Goal: Task Accomplishment & Management: Use online tool/utility

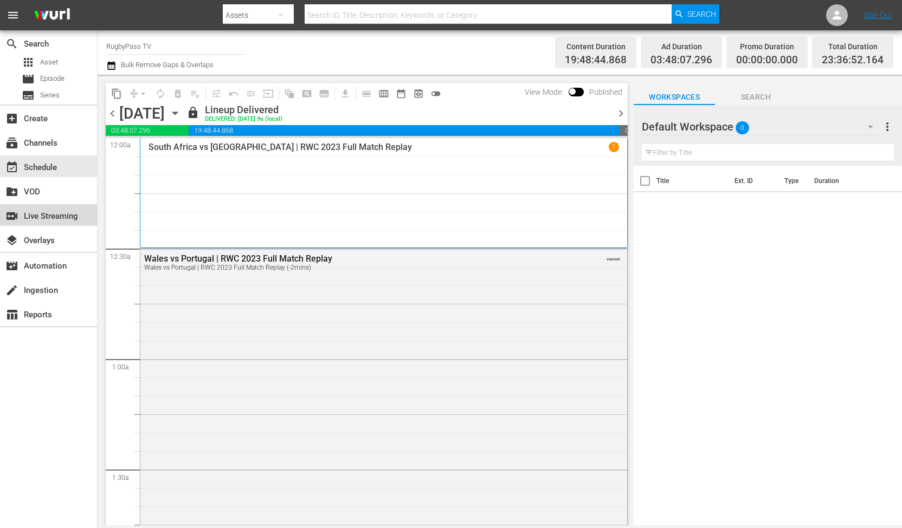
click at [71, 204] on div "switch_video Live Streaming" at bounding box center [48, 215] width 97 height 22
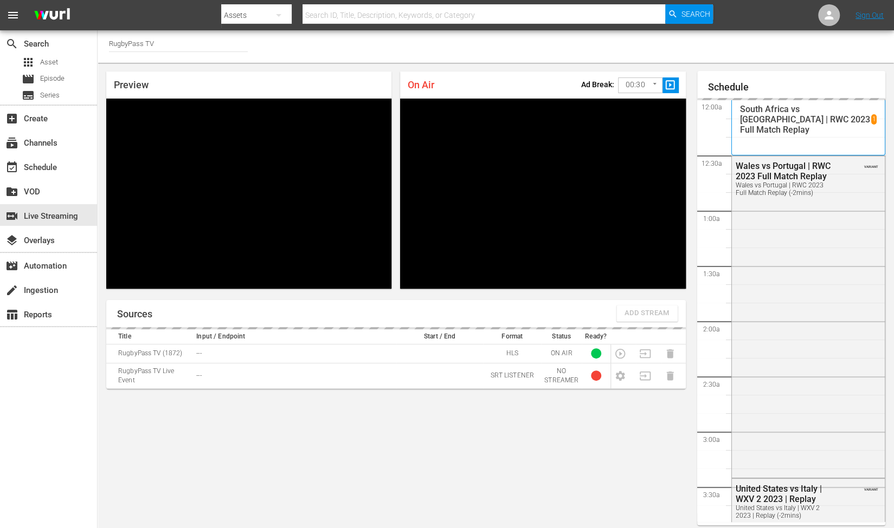
scroll to position [6, 0]
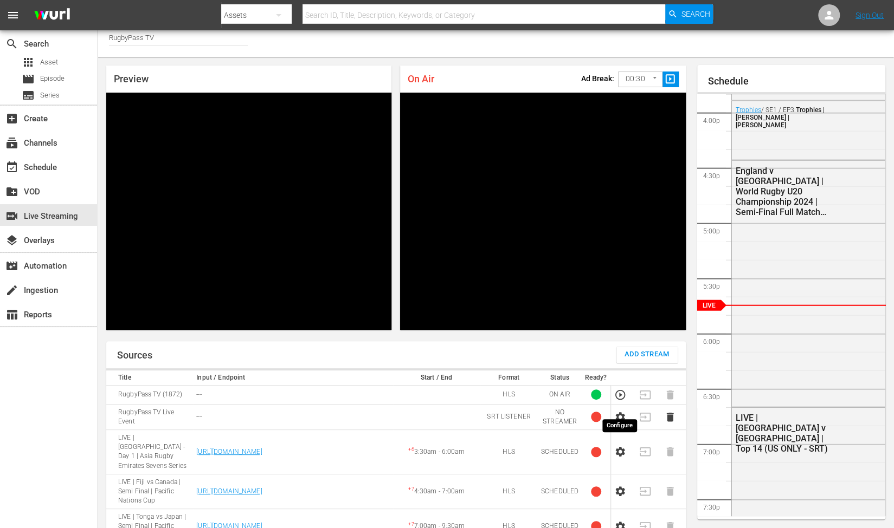
click at [619, 412] on icon "button" at bounding box center [619, 417] width 9 height 10
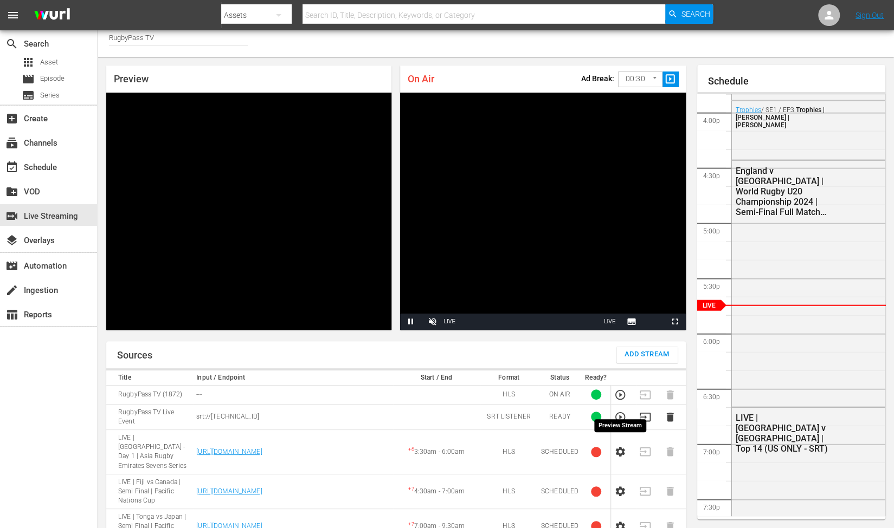
click at [623, 411] on icon "button" at bounding box center [620, 417] width 12 height 12
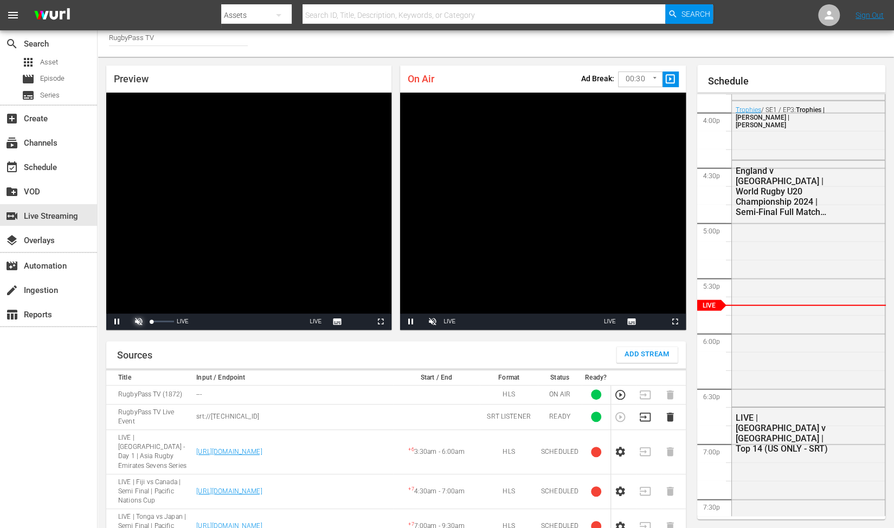
click at [139, 322] on span "Video Player" at bounding box center [139, 322] width 0 height 0
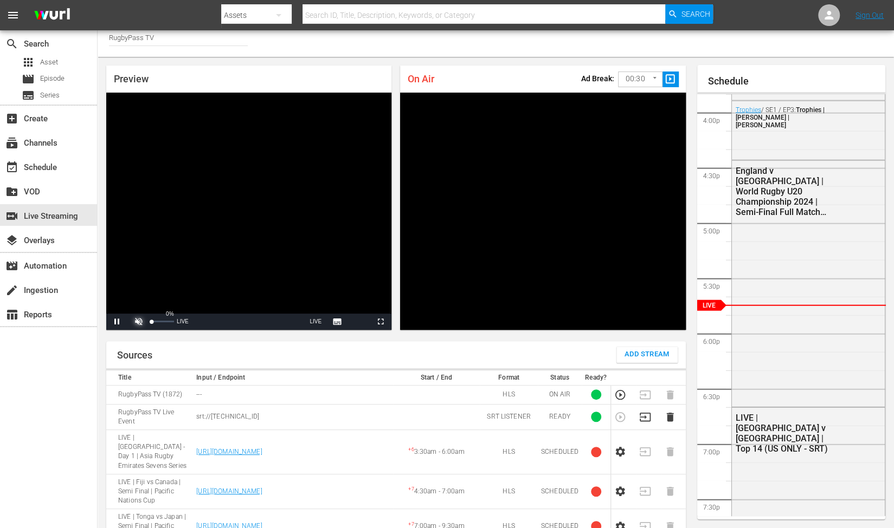
click at [139, 322] on span "Video Player" at bounding box center [139, 322] width 0 height 0
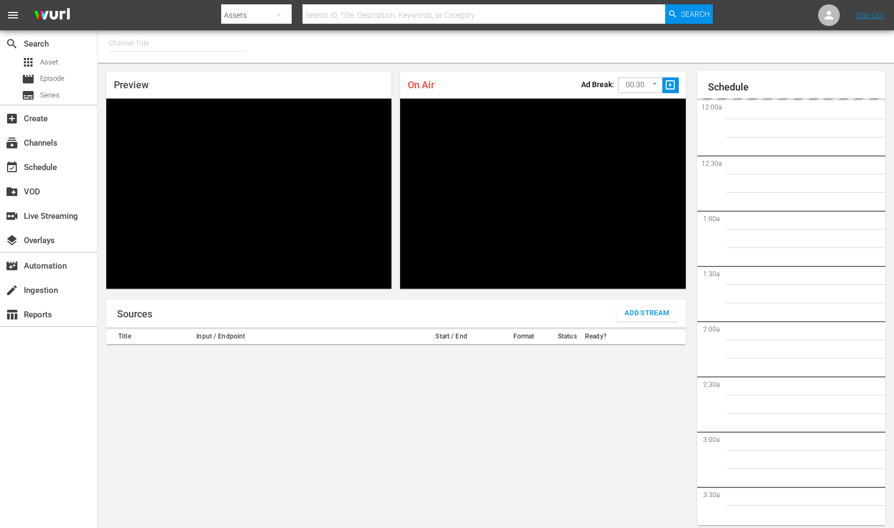
type input "RugbyPass TV (1872)"
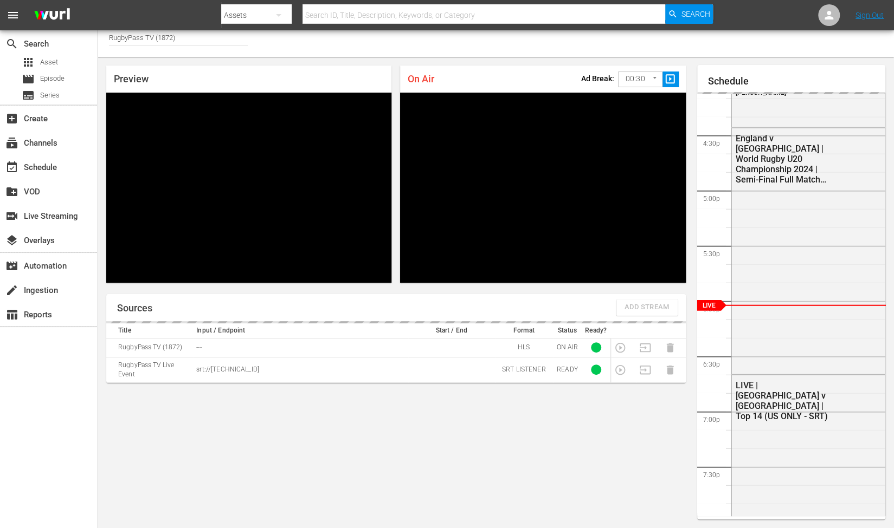
scroll to position [47, 0]
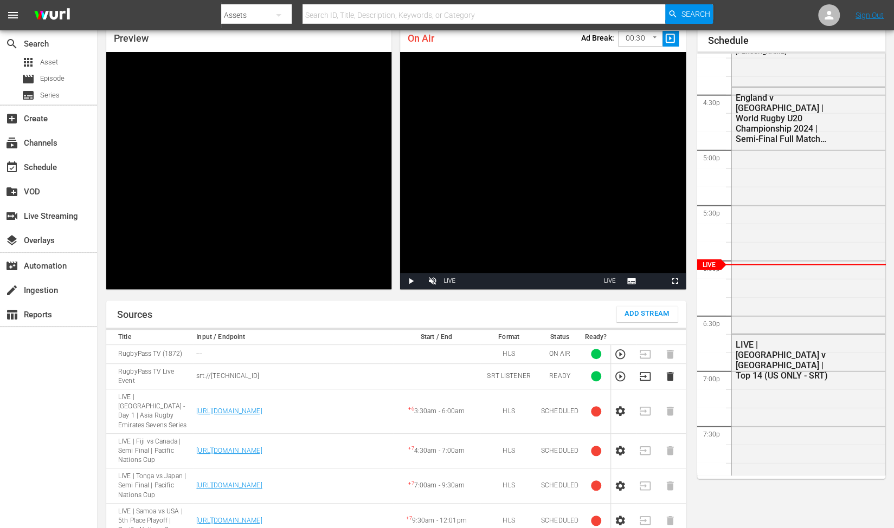
click at [618, 371] on icon "button" at bounding box center [620, 377] width 12 height 12
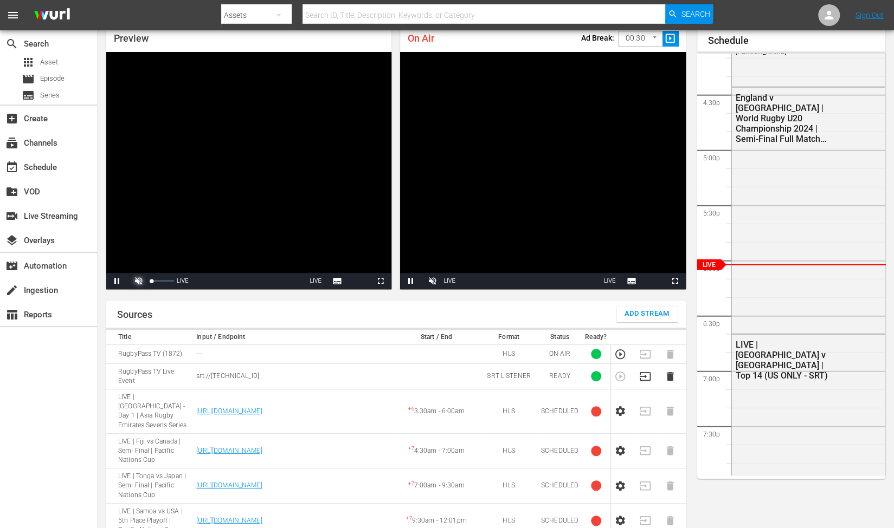
click at [139, 281] on span "Video Player" at bounding box center [139, 281] width 0 height 0
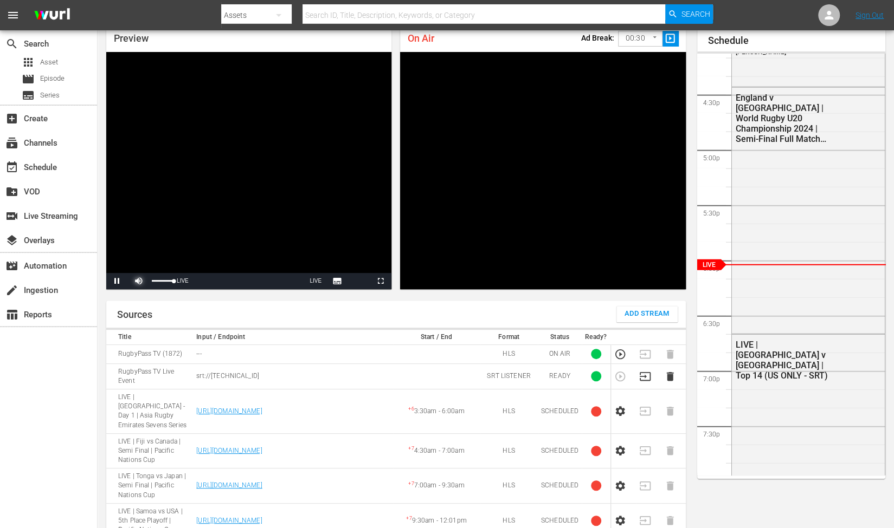
click at [139, 281] on span "Video Player" at bounding box center [139, 281] width 0 height 0
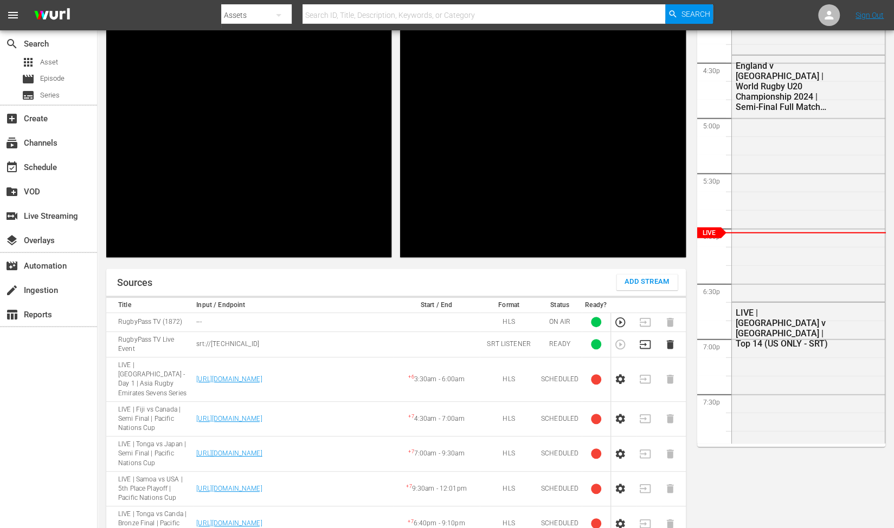
scroll to position [0, 0]
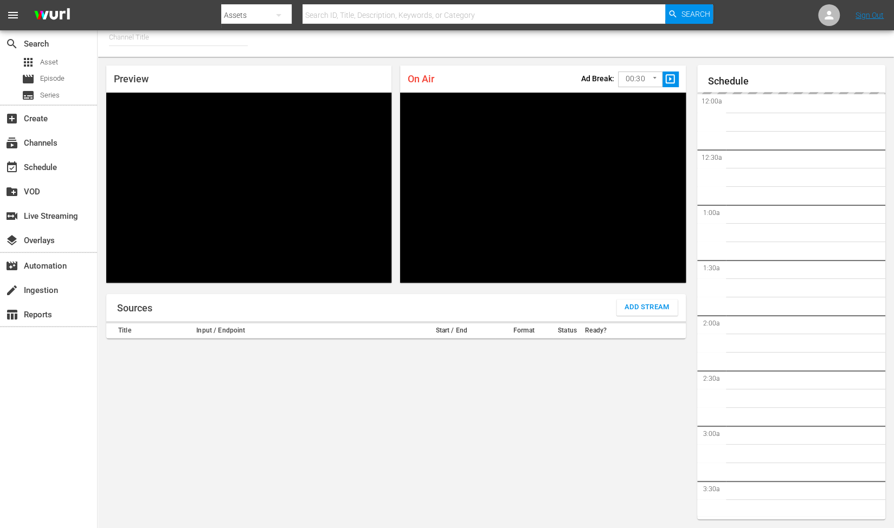
scroll to position [1856, 0]
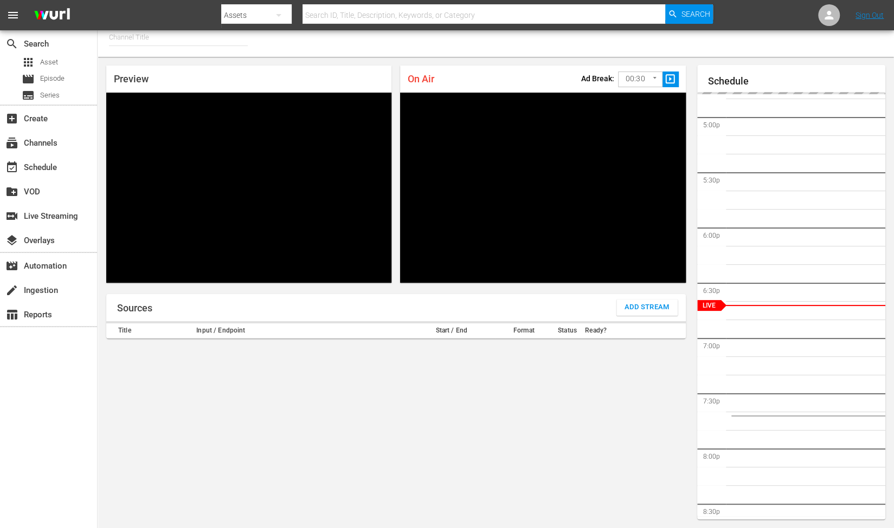
type input "RugbyPass TV (1872)"
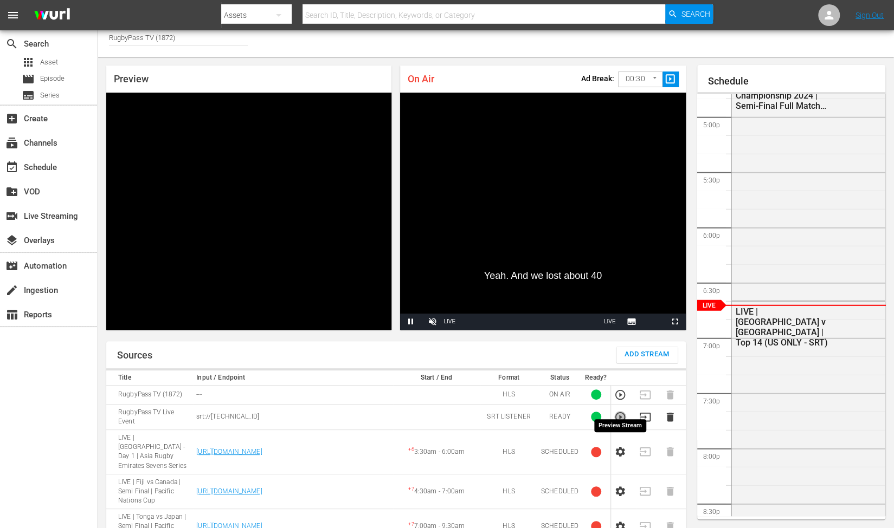
click at [617, 411] on icon "button" at bounding box center [620, 417] width 12 height 12
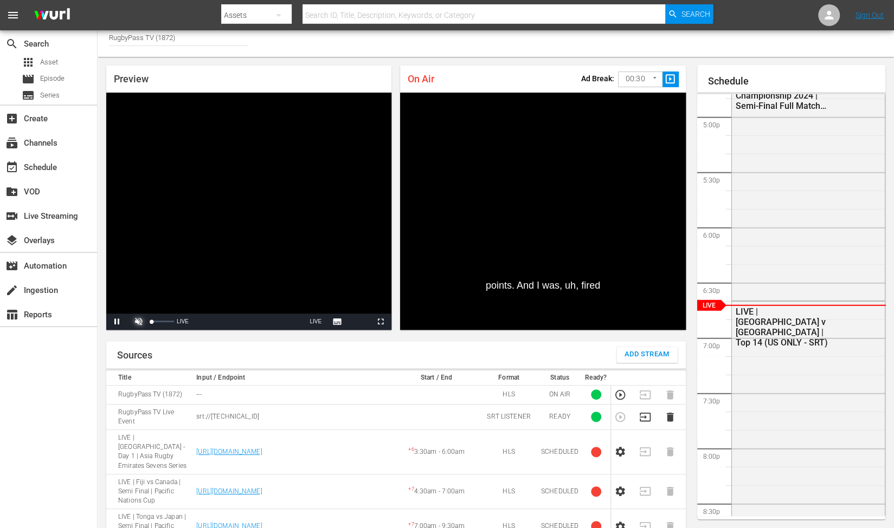
click at [139, 322] on span "Video Player" at bounding box center [139, 322] width 0 height 0
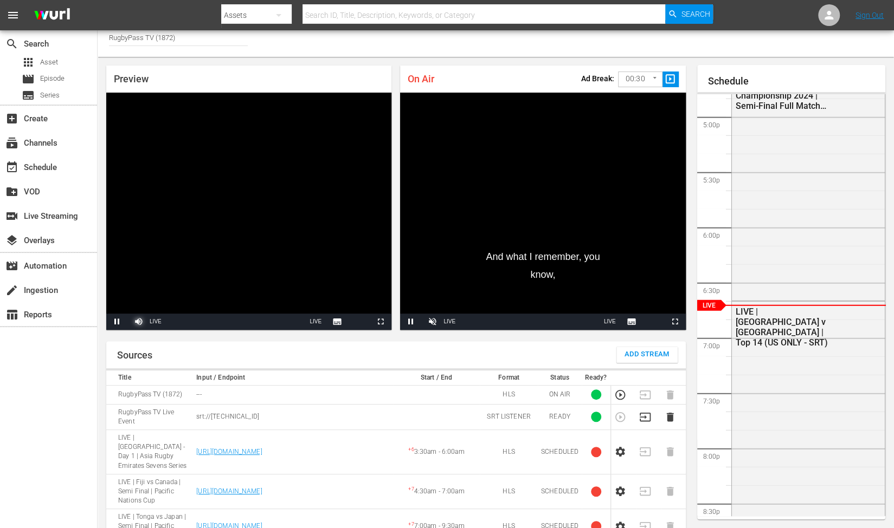
scroll to position [79, 0]
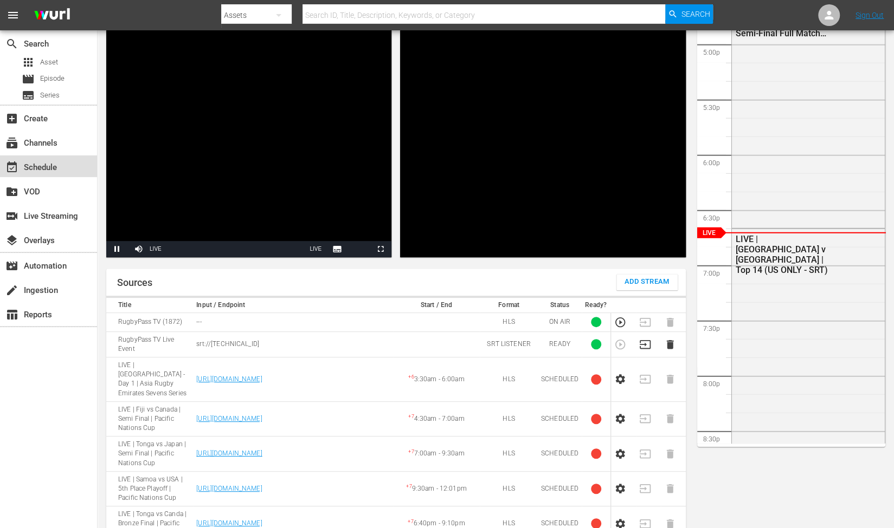
click at [49, 174] on div "event_available Schedule" at bounding box center [48, 167] width 97 height 22
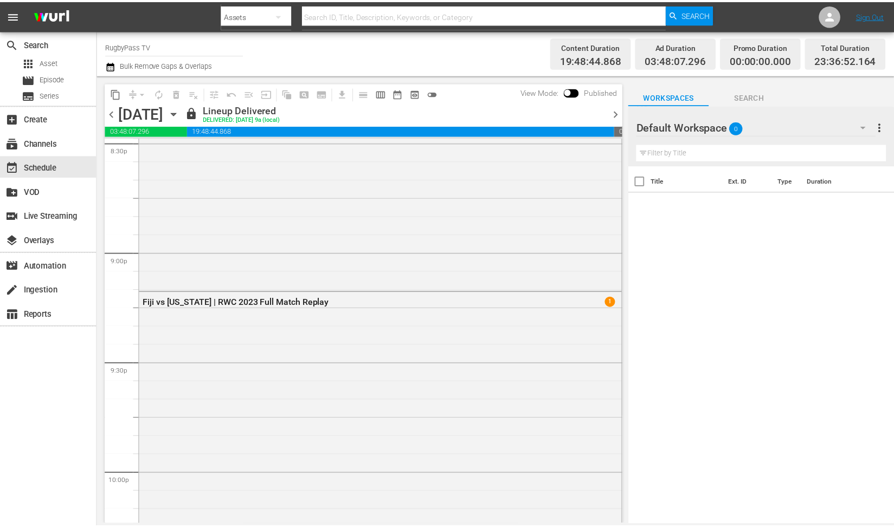
scroll to position [4527, 0]
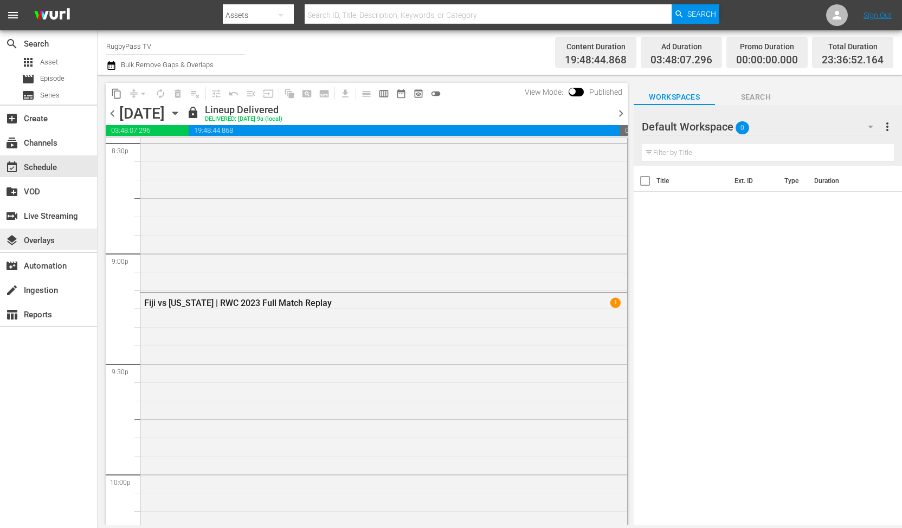
click at [41, 229] on div "layers Overlays" at bounding box center [48, 240] width 97 height 22
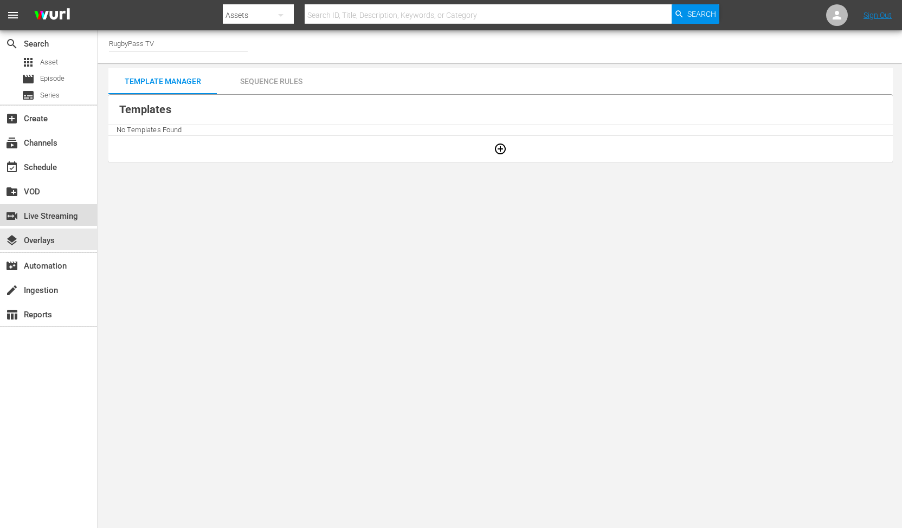
click at [53, 218] on div "switch_video Live Streaming" at bounding box center [30, 215] width 61 height 10
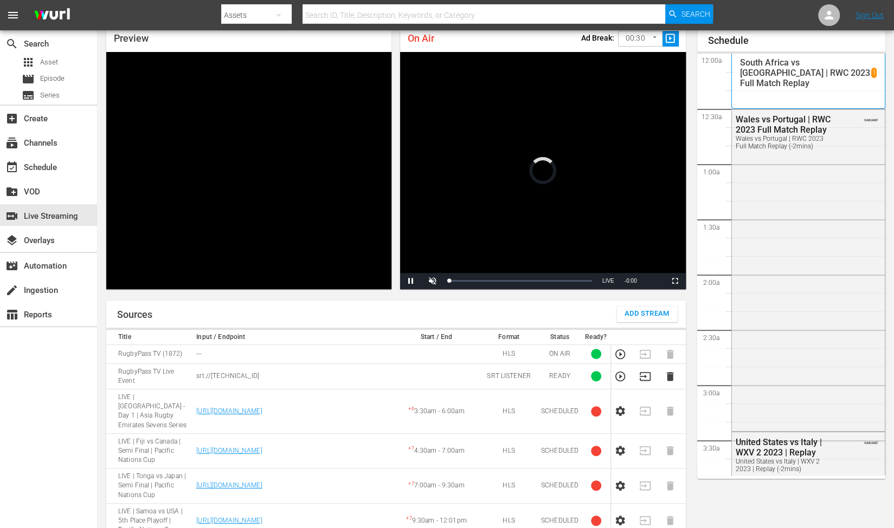
scroll to position [1859, 0]
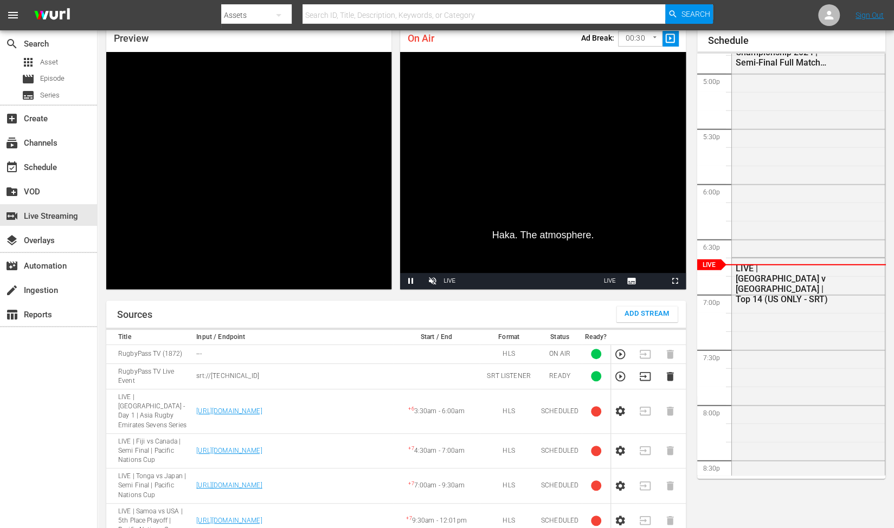
click at [620, 372] on icon "button" at bounding box center [620, 377] width 10 height 10
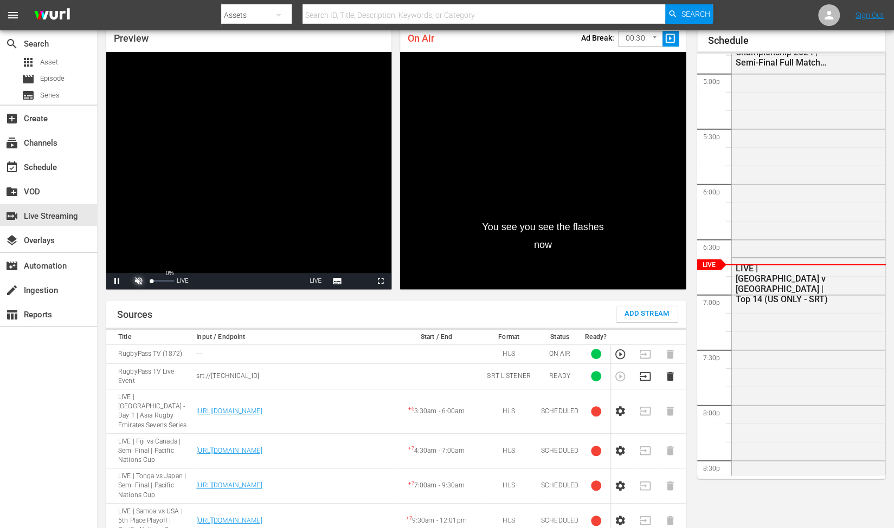
click at [139, 281] on span "Video Player" at bounding box center [139, 281] width 0 height 0
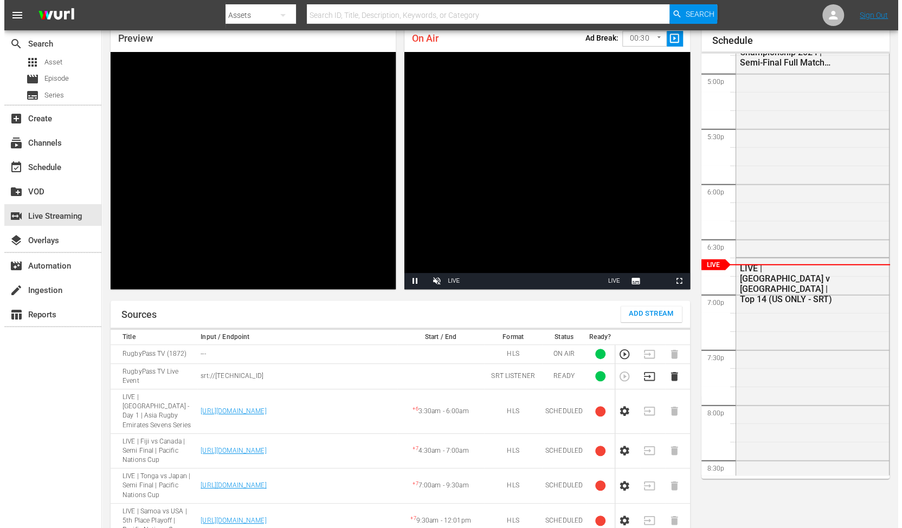
scroll to position [0, 0]
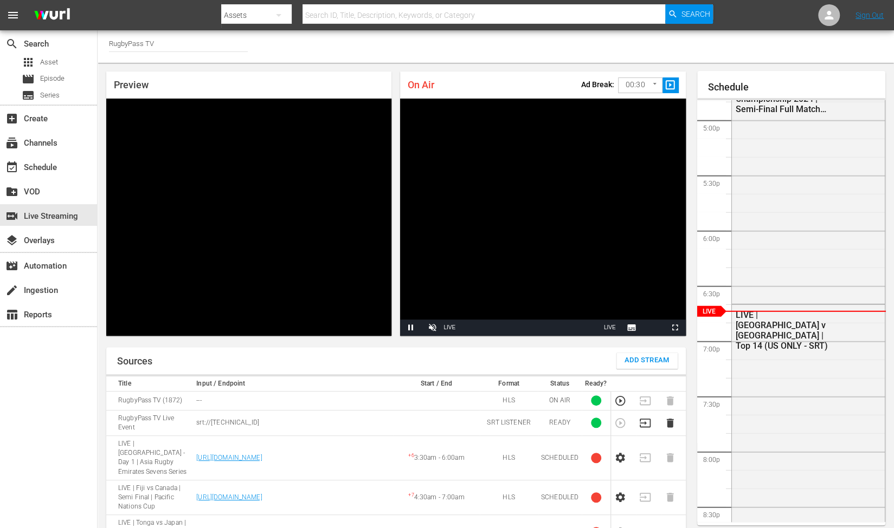
click at [633, 87] on body "menu Search By Assets Search ID, Title, Description, Keywords, or Category Sear…" at bounding box center [447, 264] width 894 height 528
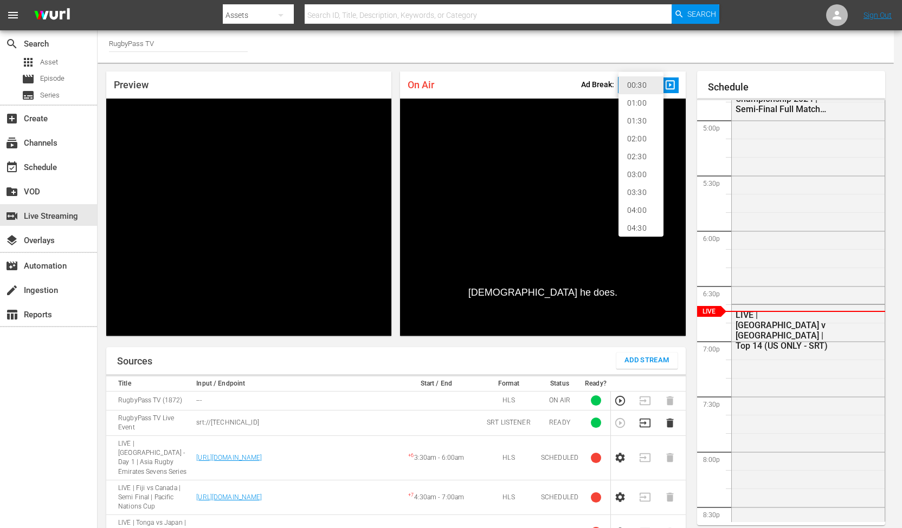
scroll to position [23, 0]
click at [637, 224] on li "05:00" at bounding box center [640, 224] width 45 height 18
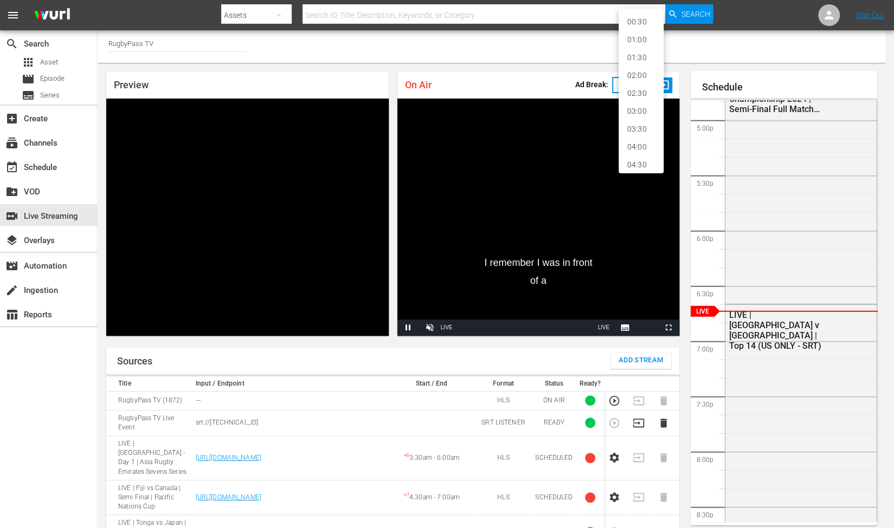
click at [637, 86] on body "menu Search By Assets Search ID, Title, Description, Keywords, or Category Sear…" at bounding box center [447, 264] width 894 height 528
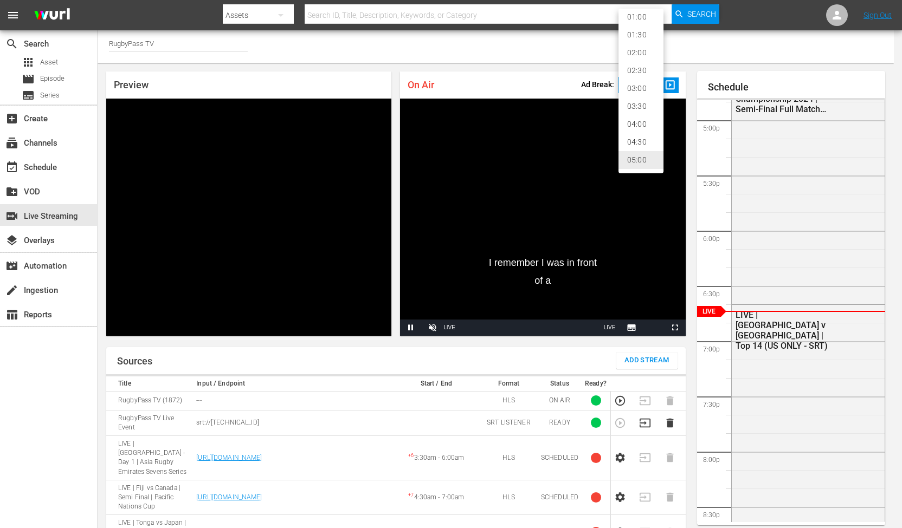
click at [636, 53] on li "02:00" at bounding box center [640, 53] width 45 height 18
type input "120"
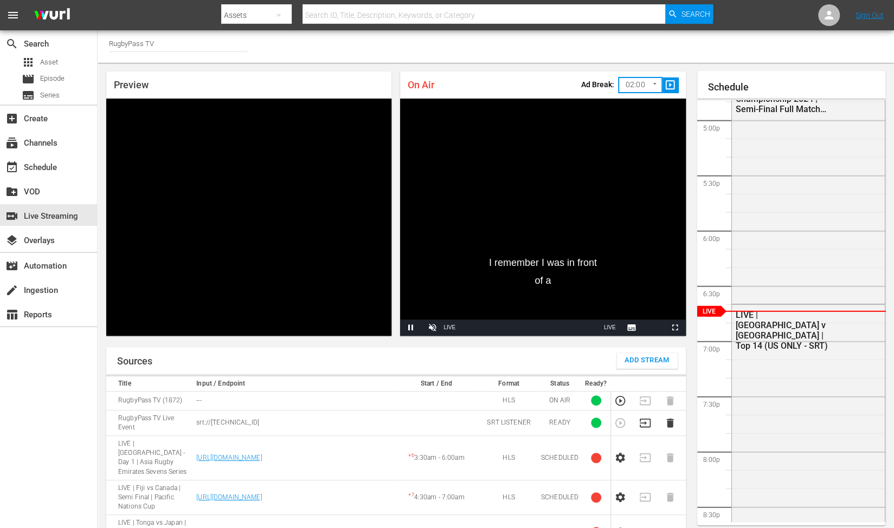
click at [528, 56] on div "Channel Title RugbyPass TV" at bounding box center [496, 46] width 796 height 33
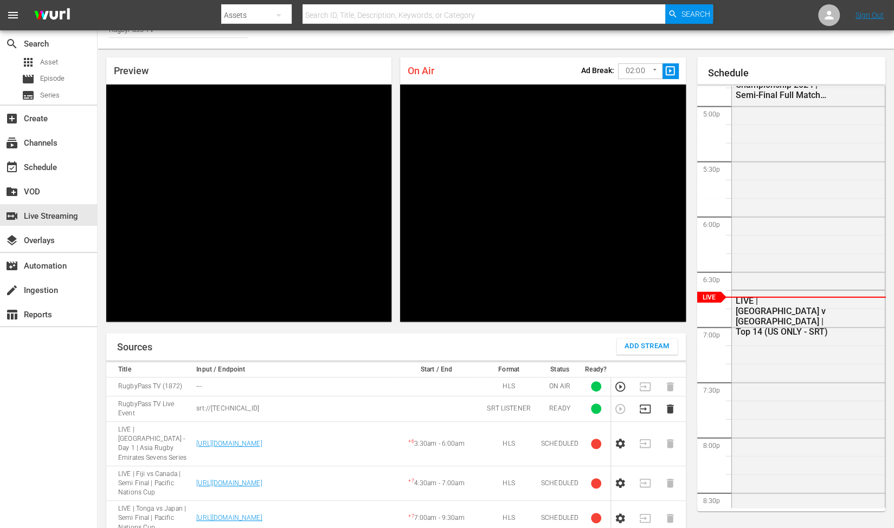
scroll to position [0, 0]
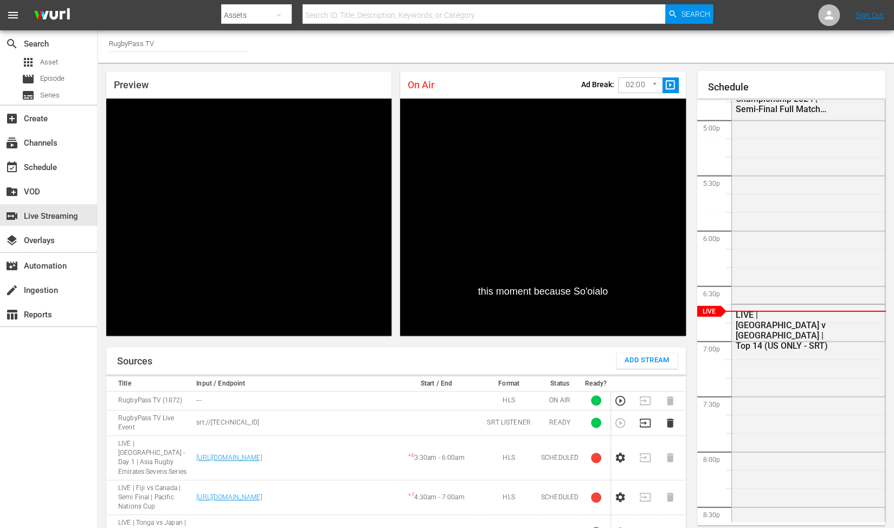
click at [407, 93] on div "On Air Ad Break: 02:00 120 ​ slideshow_sharp" at bounding box center [542, 85] width 285 height 27
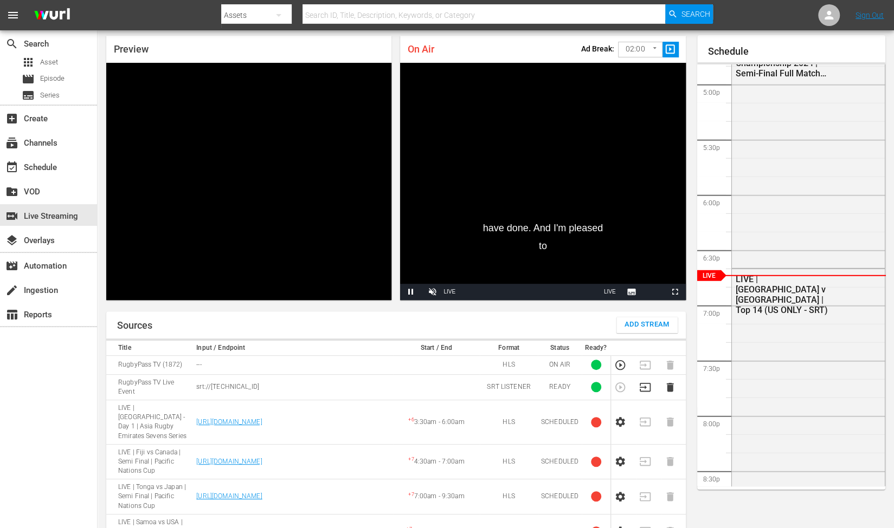
click at [439, 312] on div "Sources Add Stream" at bounding box center [395, 325] width 579 height 27
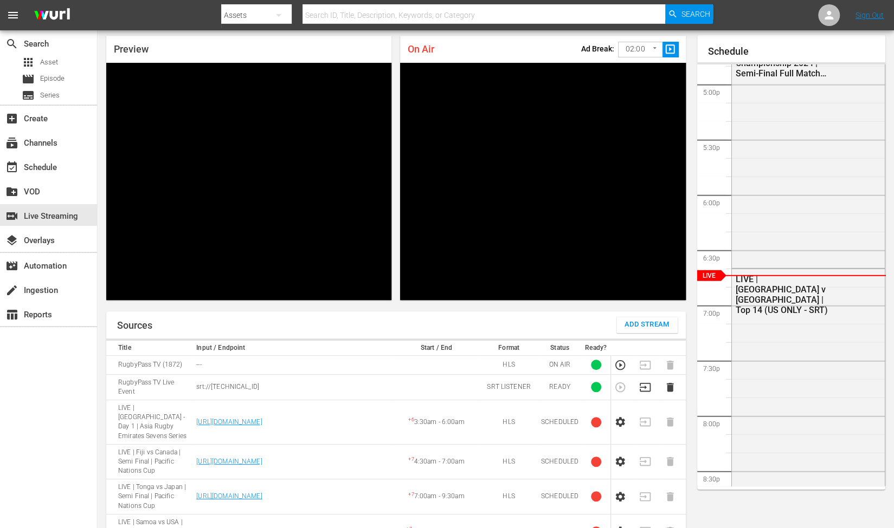
click at [645, 383] on icon "button" at bounding box center [644, 387] width 11 height 9
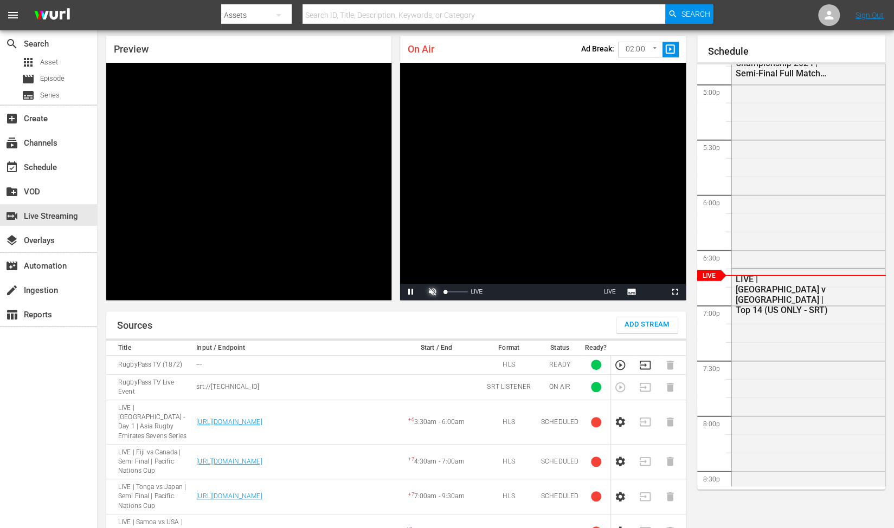
click at [432, 292] on span "Video Player" at bounding box center [432, 292] width 0 height 0
click at [642, 359] on icon "button" at bounding box center [645, 365] width 12 height 12
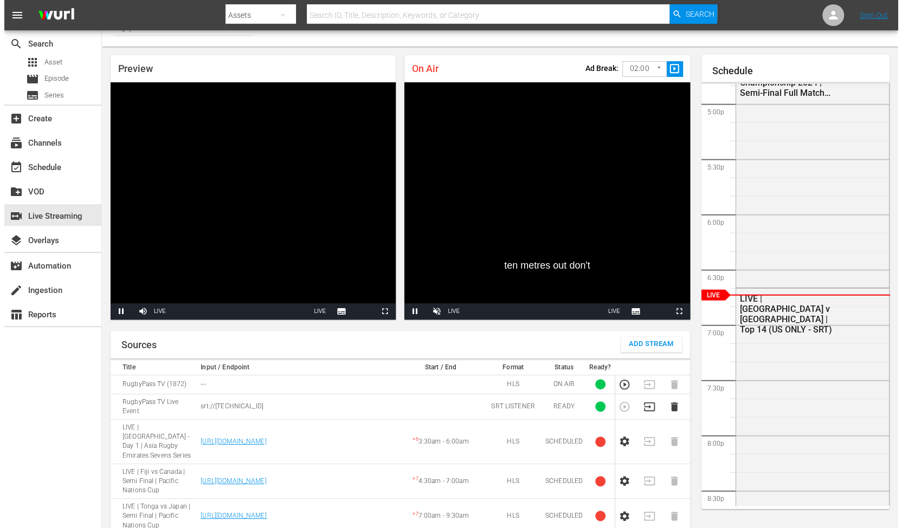
scroll to position [0, 0]
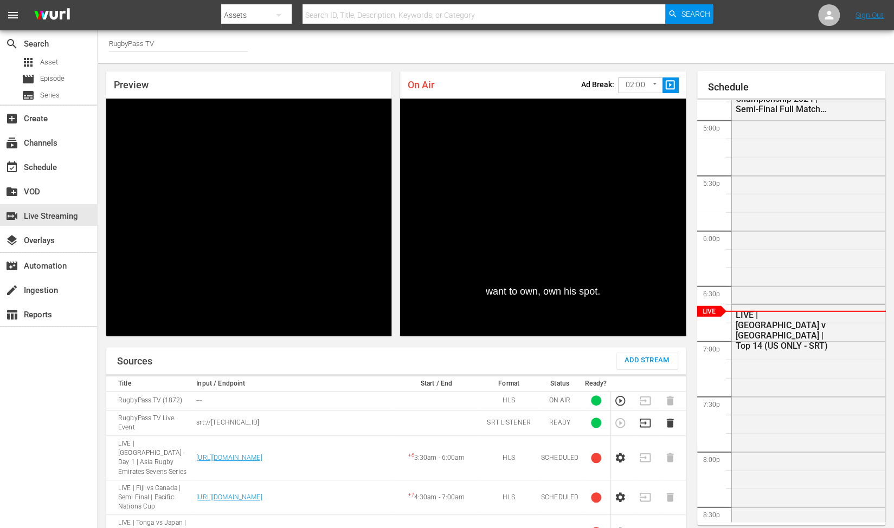
click at [398, 347] on div "Sources Add Stream" at bounding box center [395, 360] width 579 height 27
click at [640, 417] on icon "button" at bounding box center [645, 423] width 12 height 12
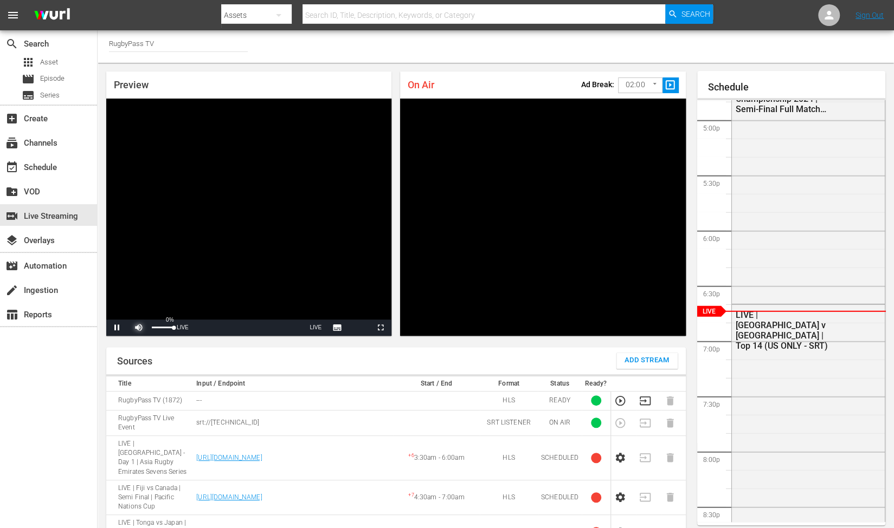
click at [139, 328] on span "Video Player" at bounding box center [139, 328] width 0 height 0
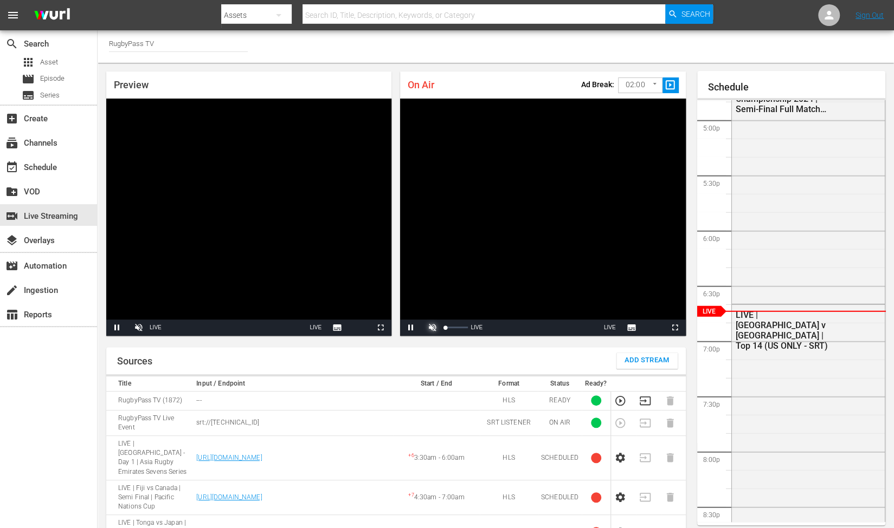
click at [432, 328] on span "Video Player" at bounding box center [432, 328] width 0 height 0
click at [394, 75] on div "Preview Video Player is loading. Pause Unmute 0% Current Time 58:04 / Duration …" at bounding box center [249, 203] width 294 height 273
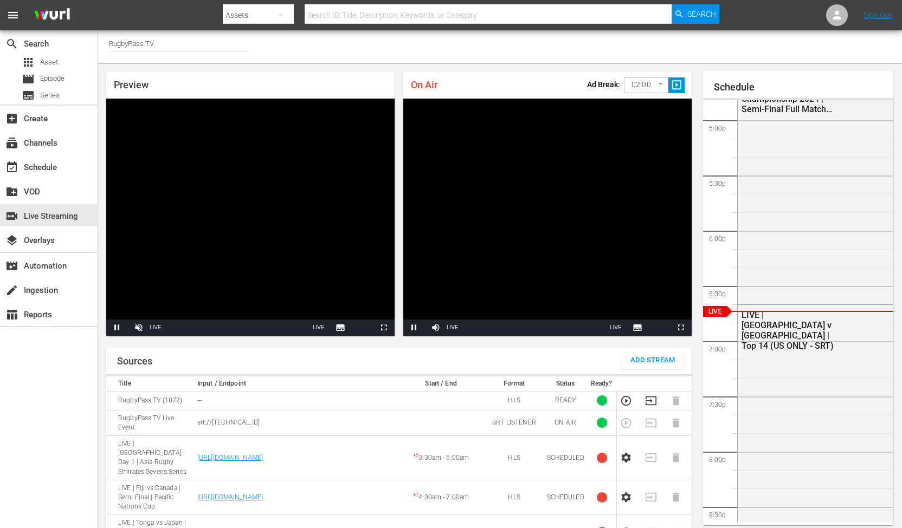
click at [632, 91] on body "menu Search By Assets Search ID, Title, Description, Keywords, or Category Sear…" at bounding box center [451, 264] width 902 height 528
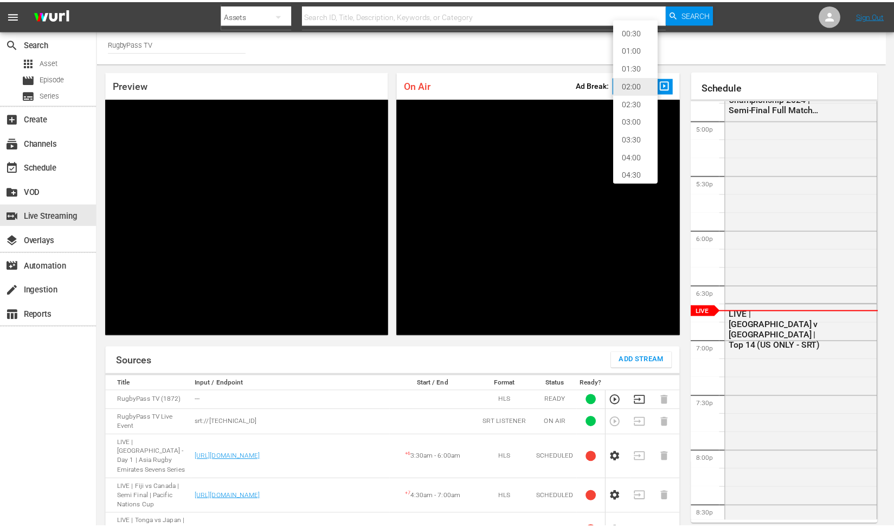
scroll to position [23, 0]
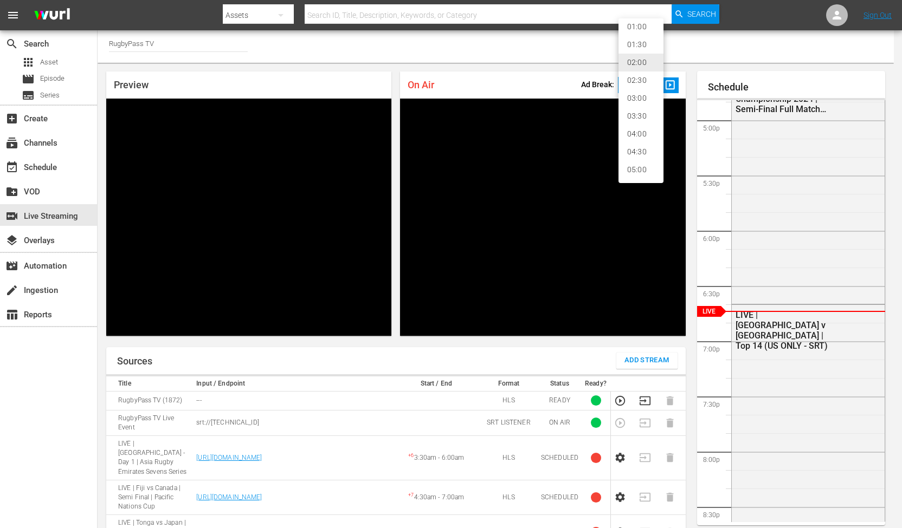
click at [638, 172] on li "05:00" at bounding box center [640, 170] width 45 height 18
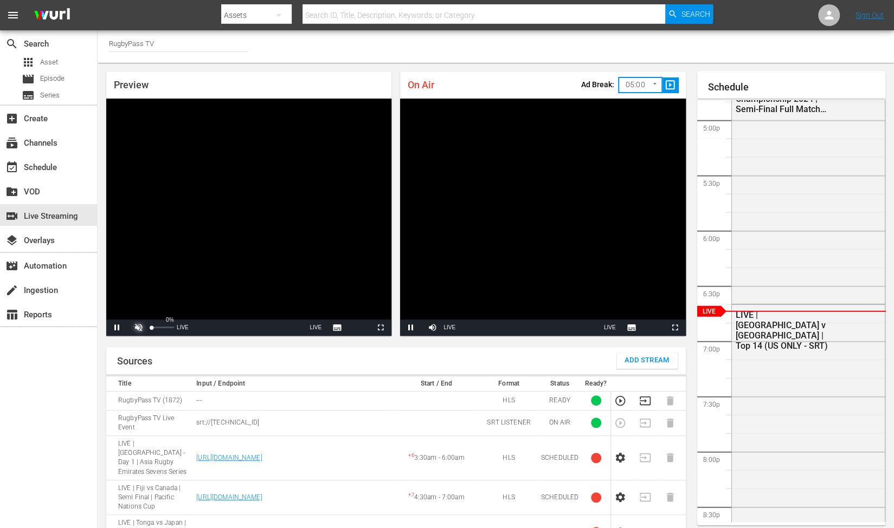
click at [139, 328] on span "Video Player" at bounding box center [139, 328] width 0 height 0
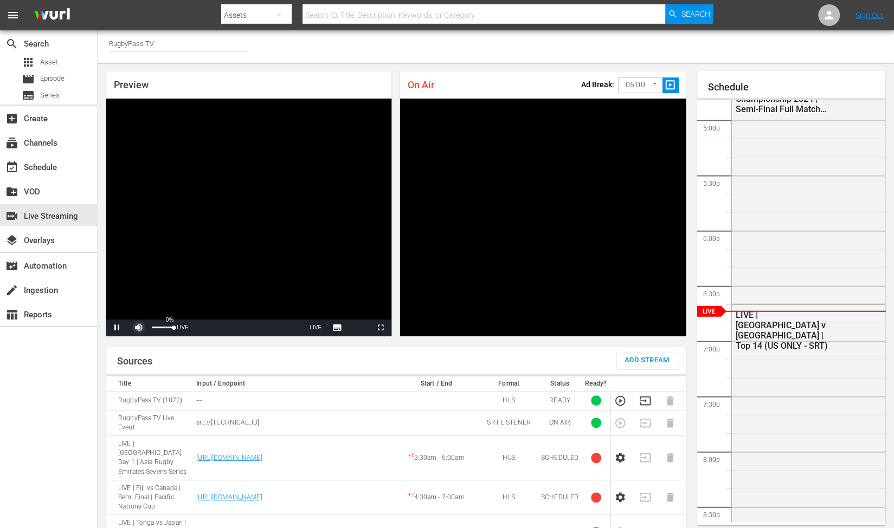
click at [139, 328] on span "Video Player" at bounding box center [139, 328] width 0 height 0
click at [675, 84] on span "slideshow_sharp" at bounding box center [670, 85] width 12 height 12
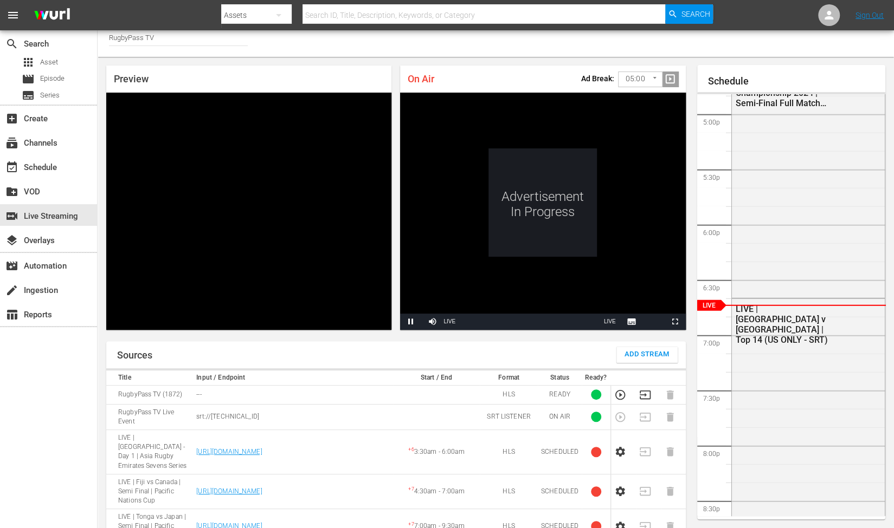
scroll to position [0, 0]
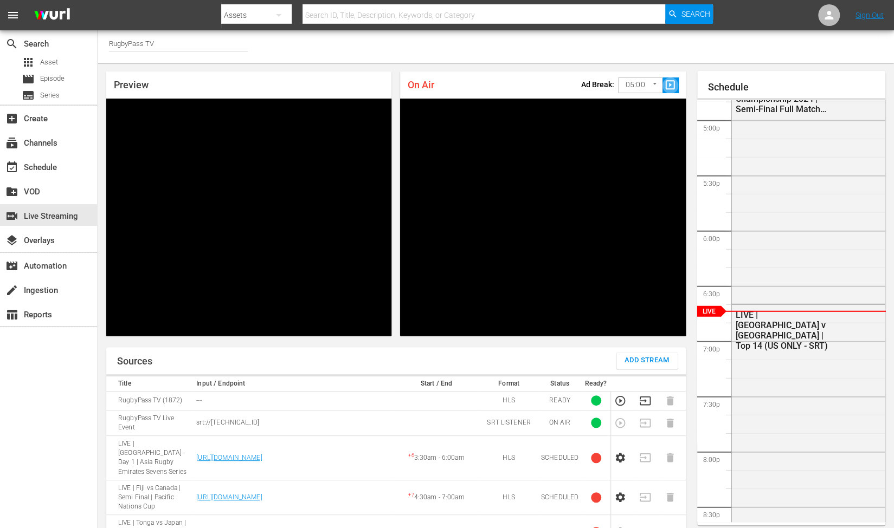
click at [672, 85] on span "slideshow_sharp" at bounding box center [670, 85] width 12 height 12
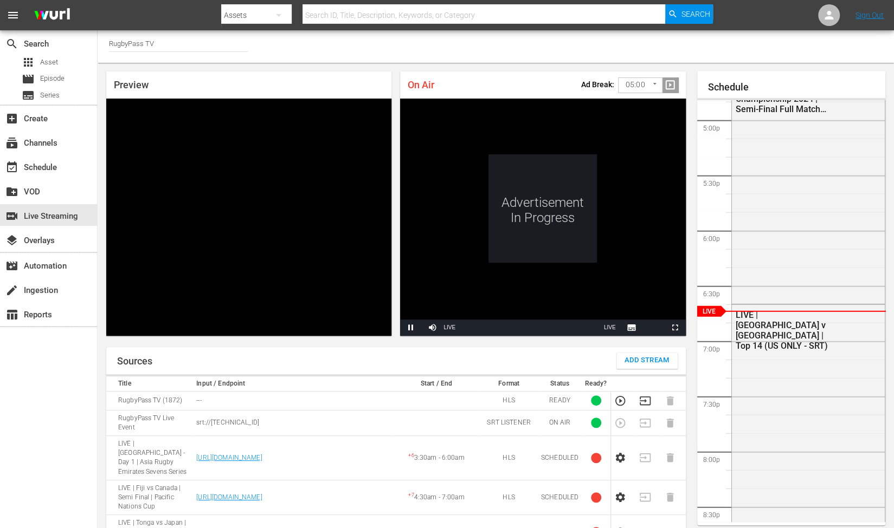
click at [634, 90] on body "menu Search By Assets Search ID, Title, Description, Keywords, or Category Sear…" at bounding box center [447, 264] width 894 height 528
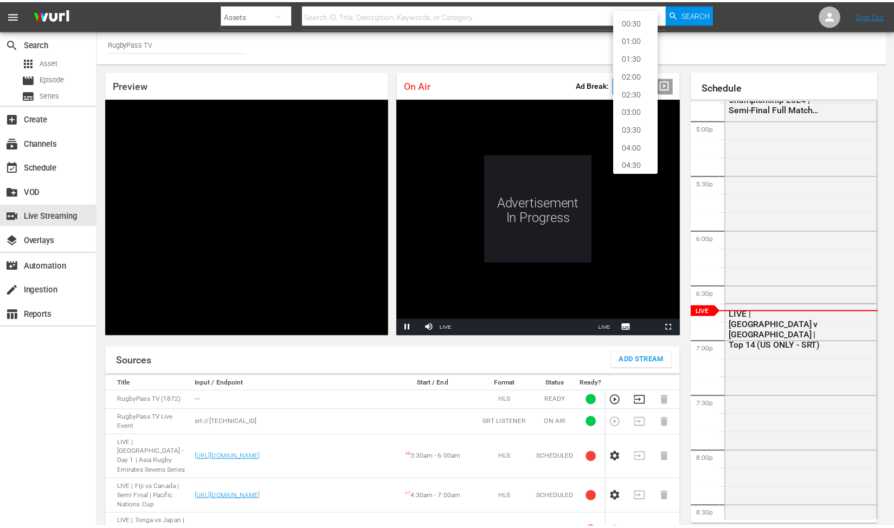
scroll to position [23, 0]
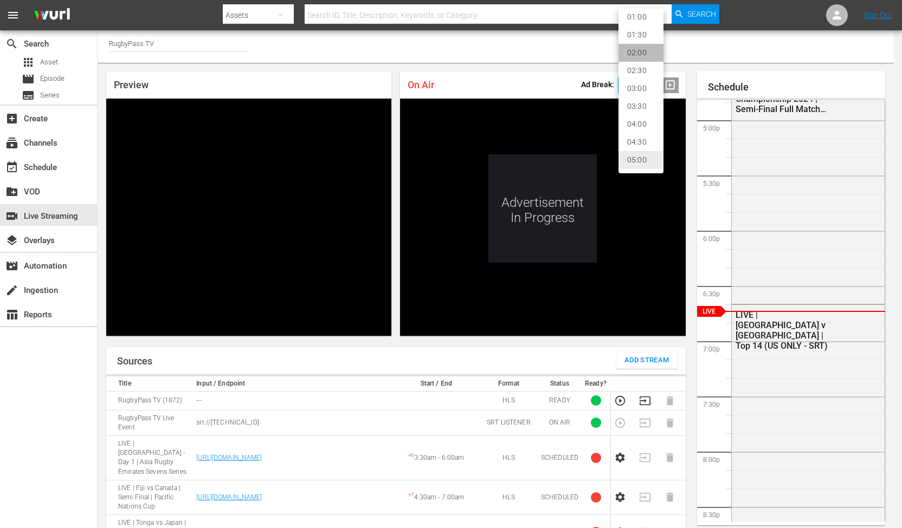
click at [647, 51] on li "02:00" at bounding box center [640, 53] width 45 height 18
type input "120"
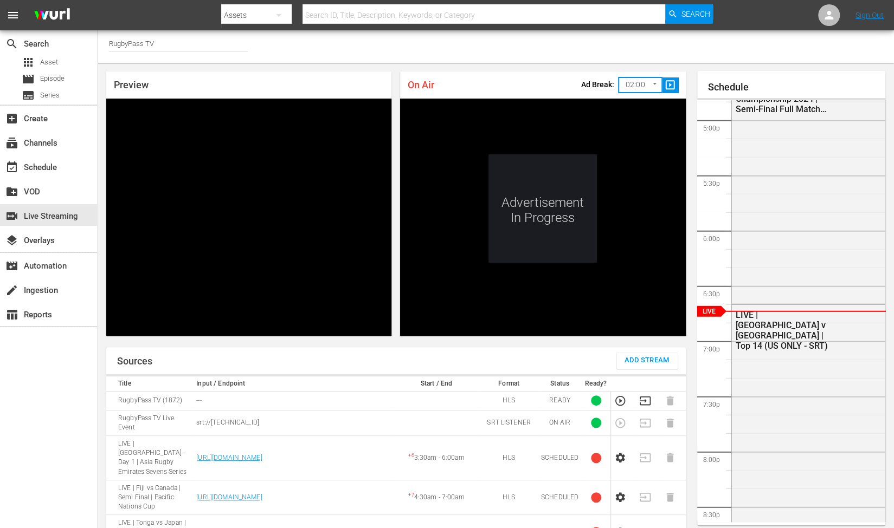
click at [496, 73] on div "On Air Ad Break: 02:00 120 ​ slideshow_sharp" at bounding box center [542, 85] width 285 height 27
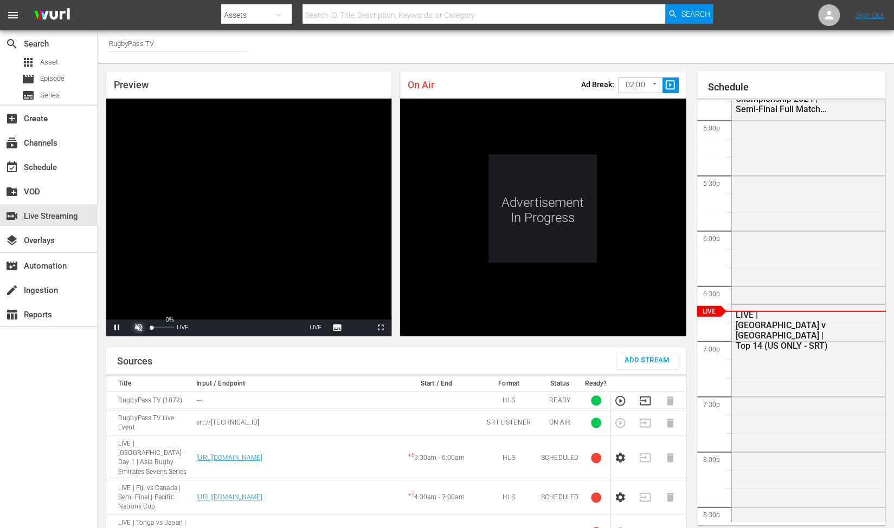
click at [139, 328] on span "Video Player" at bounding box center [139, 328] width 0 height 0
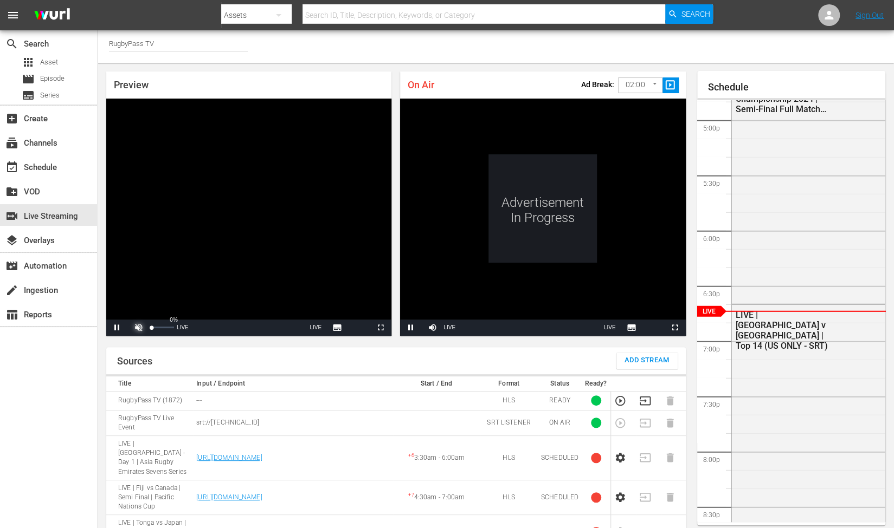
click at [139, 328] on span "Video Player" at bounding box center [139, 328] width 0 height 0
click at [432, 328] on span "Video Player" at bounding box center [432, 328] width 0 height 0
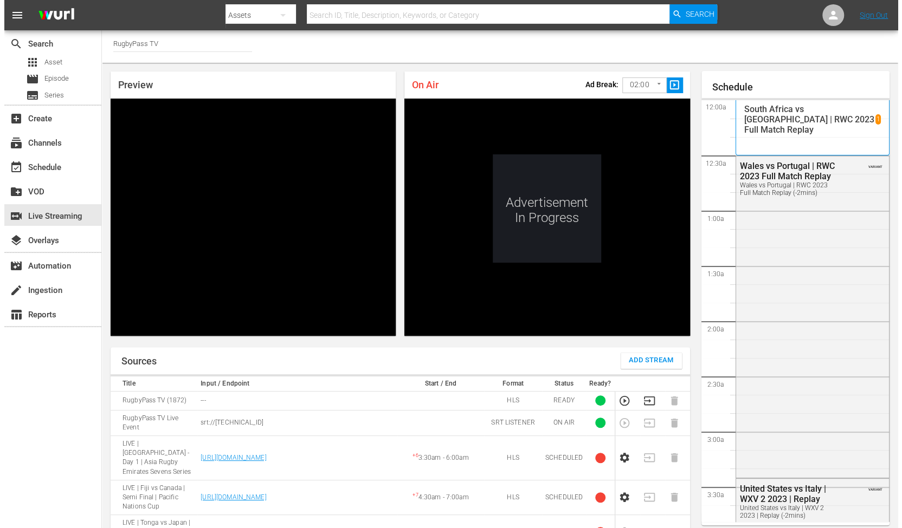
scroll to position [1859, 0]
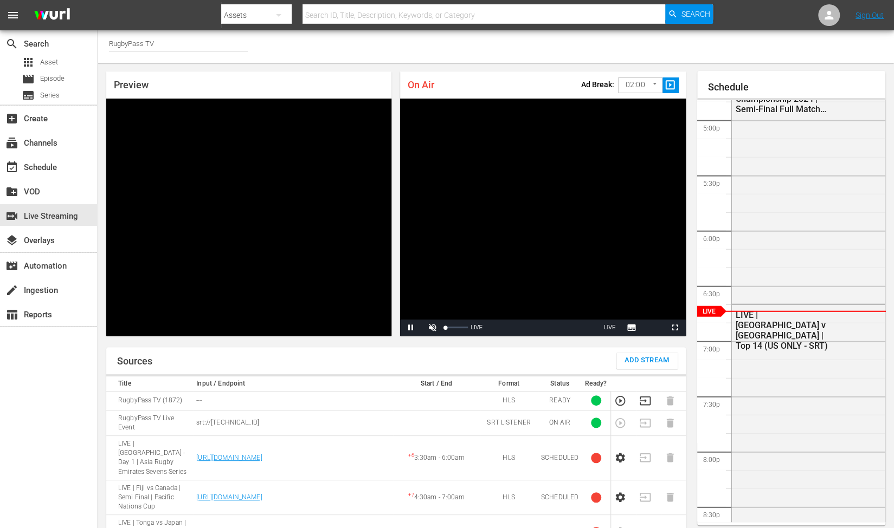
click at [432, 328] on span "Video Player" at bounding box center [432, 328] width 0 height 0
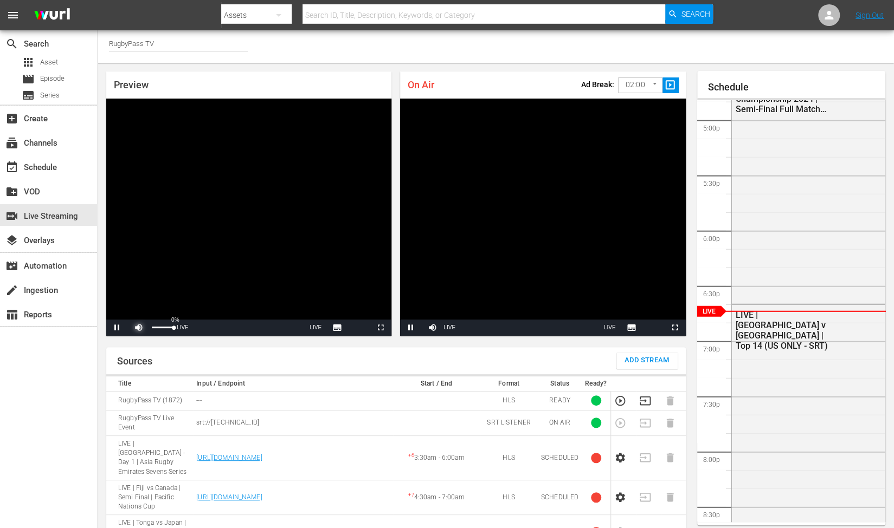
click at [139, 328] on span "Video Player" at bounding box center [139, 328] width 0 height 0
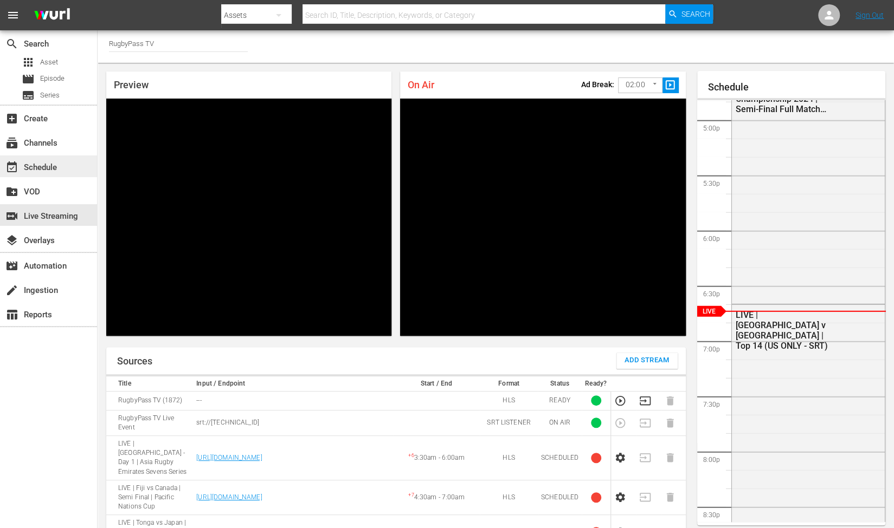
click at [47, 170] on div "event_available Schedule" at bounding box center [30, 166] width 61 height 10
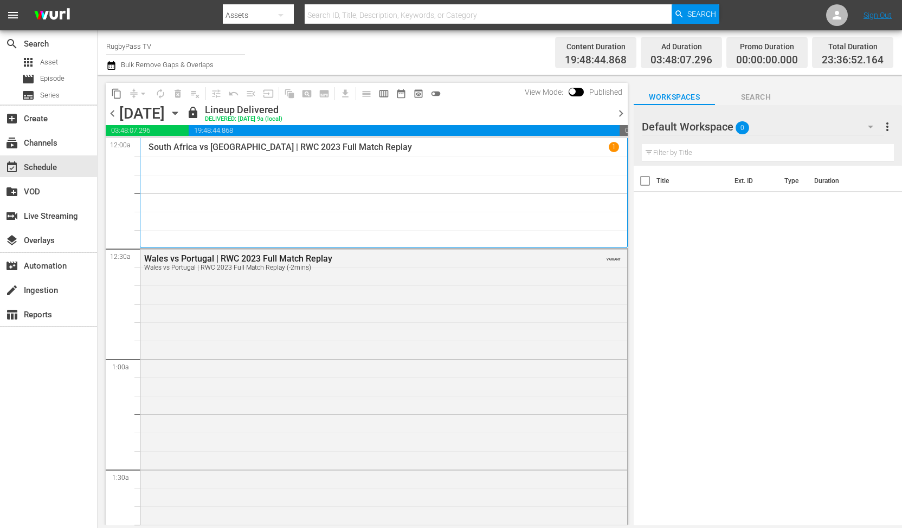
click at [621, 108] on span "chevron_right" at bounding box center [621, 114] width 14 height 14
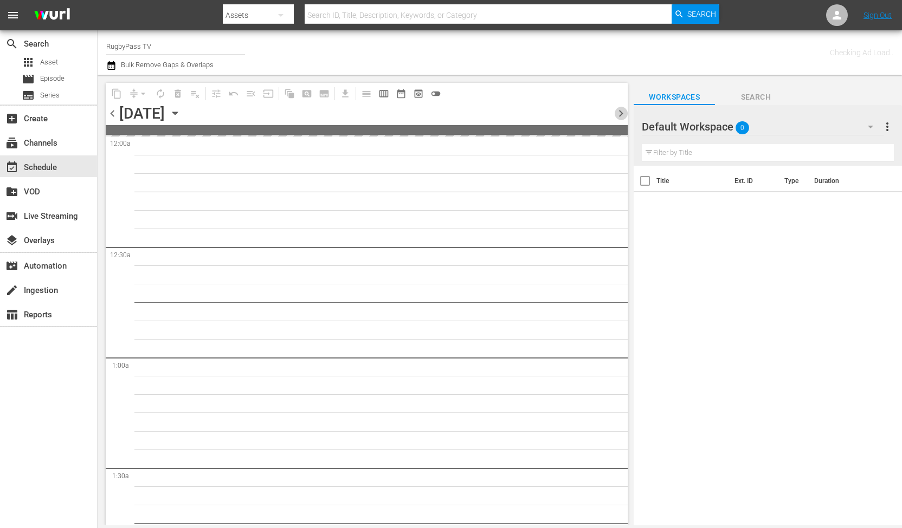
click at [621, 108] on span "chevron_right" at bounding box center [621, 114] width 14 height 14
click at [621, 109] on span "chevron_right" at bounding box center [621, 114] width 14 height 14
click at [621, 110] on span "chevron_right" at bounding box center [621, 114] width 14 height 14
click at [623, 111] on span "chevron_right" at bounding box center [621, 114] width 14 height 14
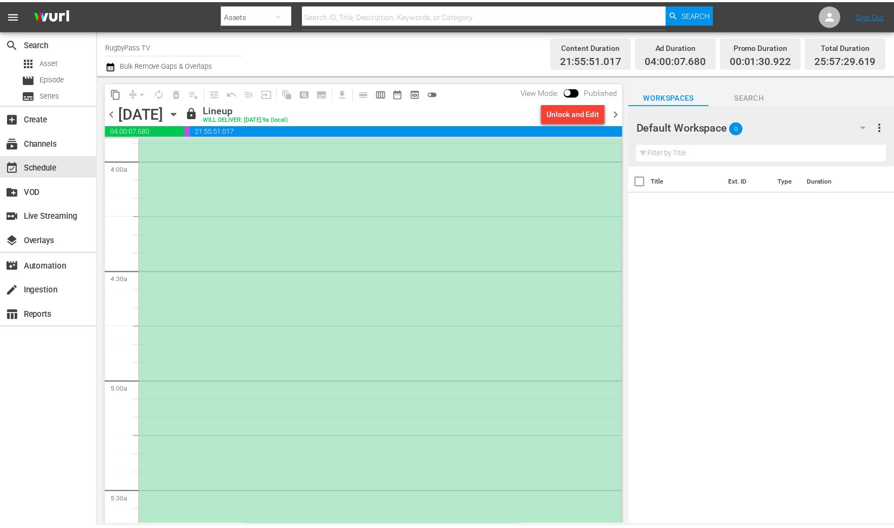
scroll to position [813, 0]
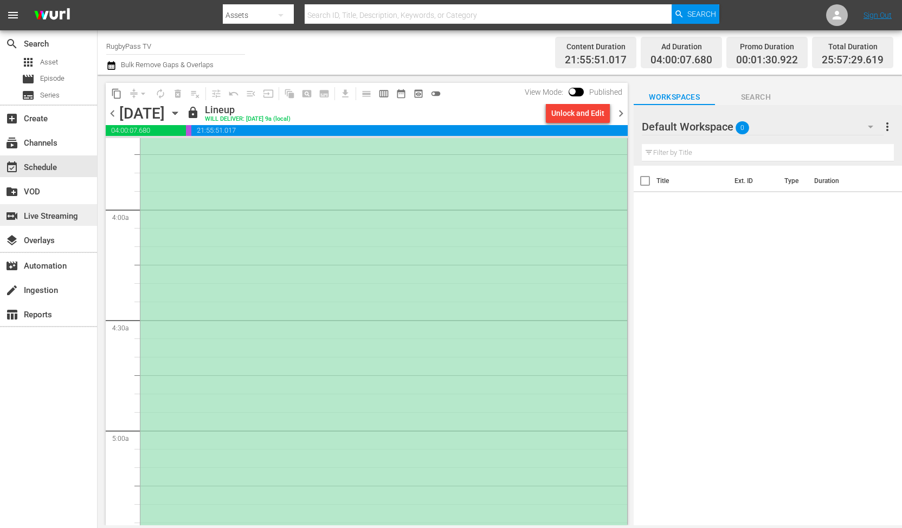
click at [45, 218] on div "switch_video Live Streaming" at bounding box center [30, 215] width 61 height 10
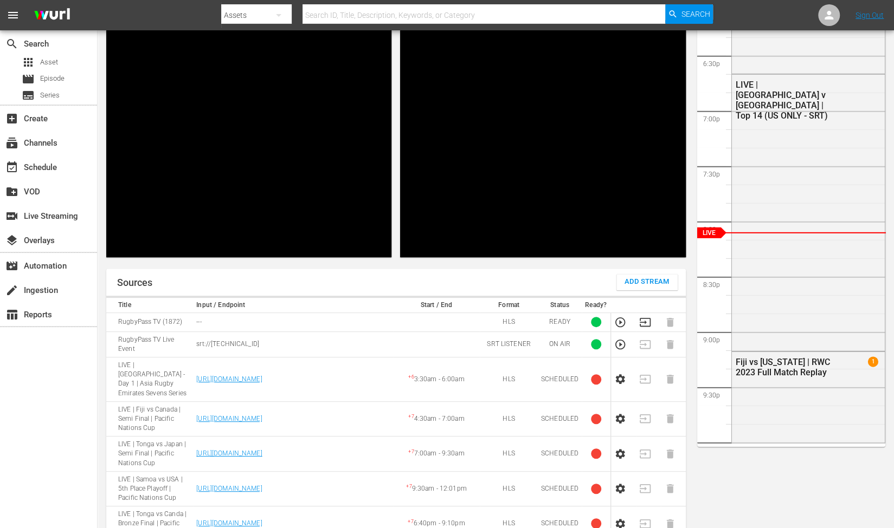
scroll to position [24, 0]
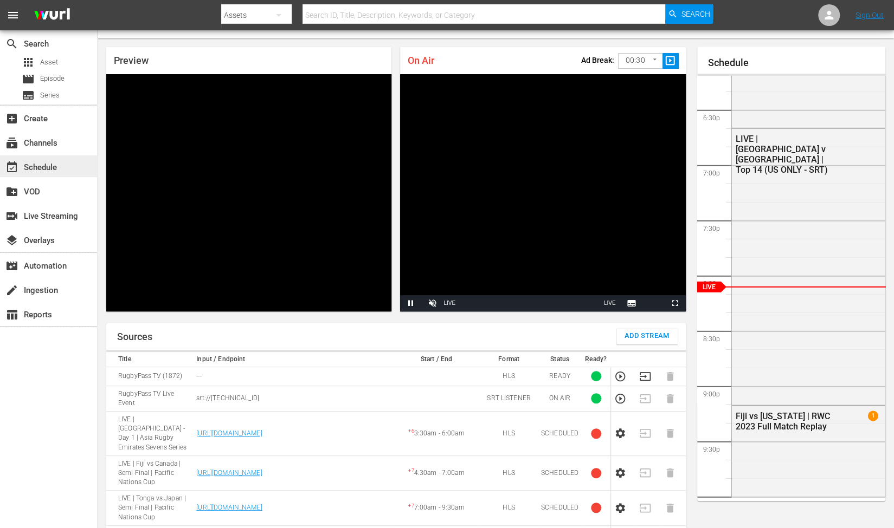
click at [41, 169] on div "event_available Schedule" at bounding box center [30, 166] width 61 height 10
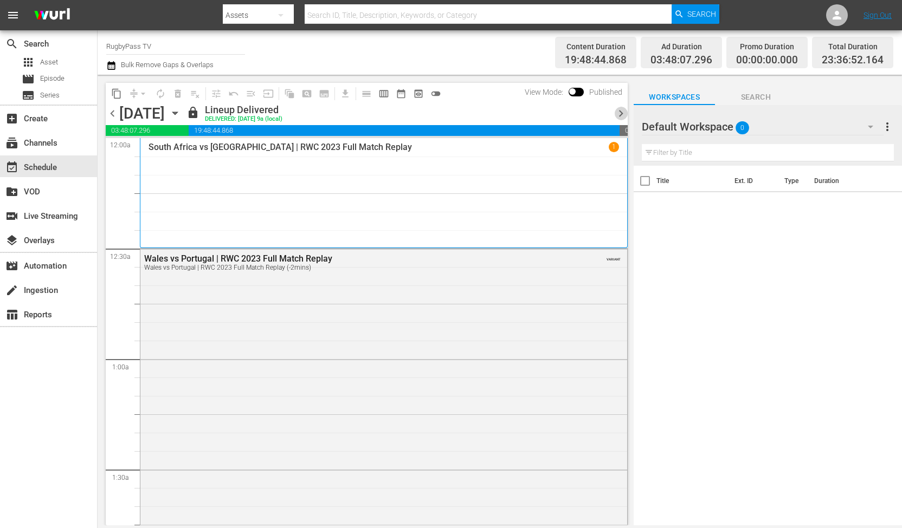
click at [619, 114] on span "chevron_right" at bounding box center [621, 114] width 14 height 14
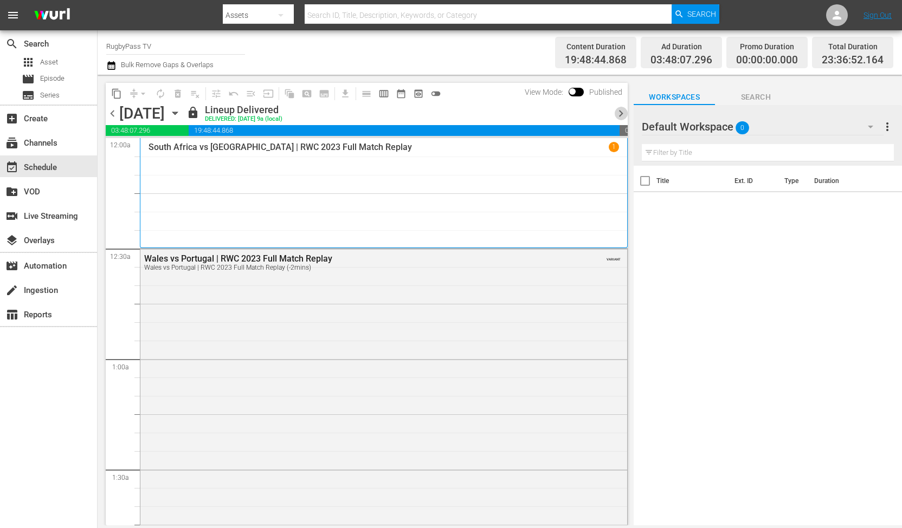
click at [619, 114] on span "chevron_right" at bounding box center [621, 114] width 14 height 14
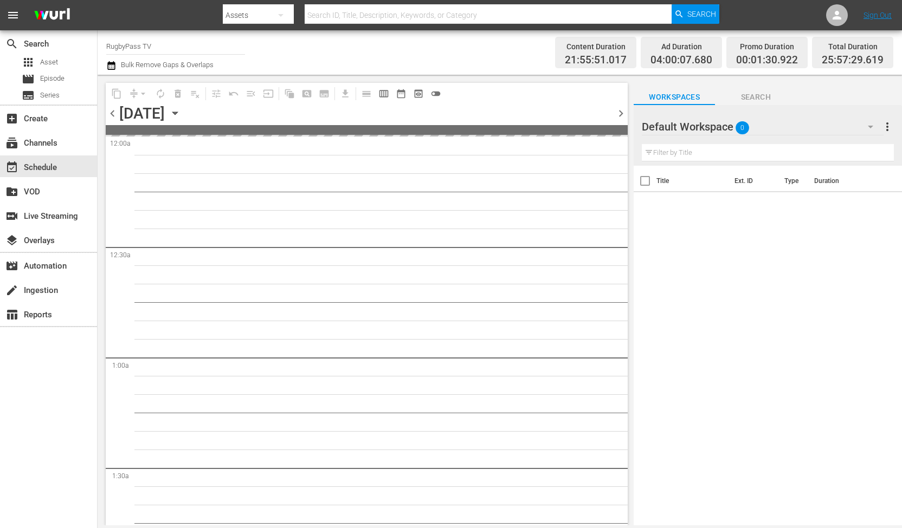
click at [619, 114] on span "chevron_right" at bounding box center [621, 114] width 14 height 14
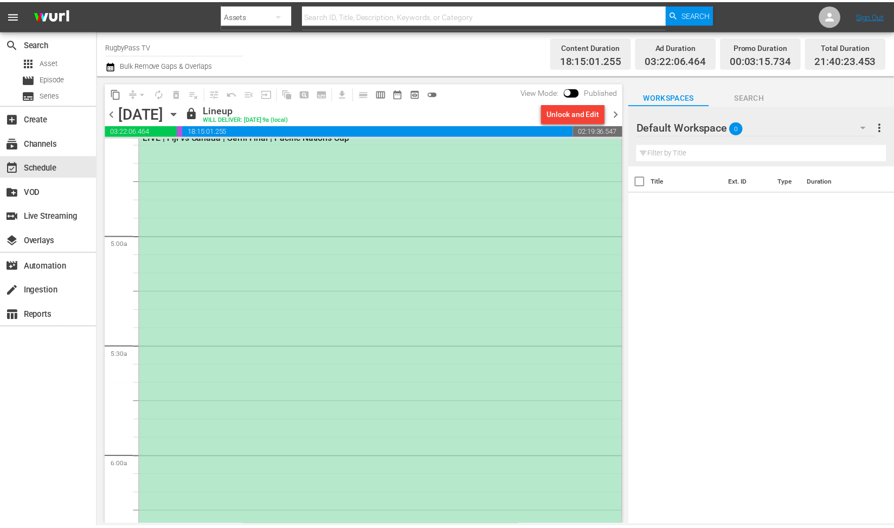
scroll to position [682, 0]
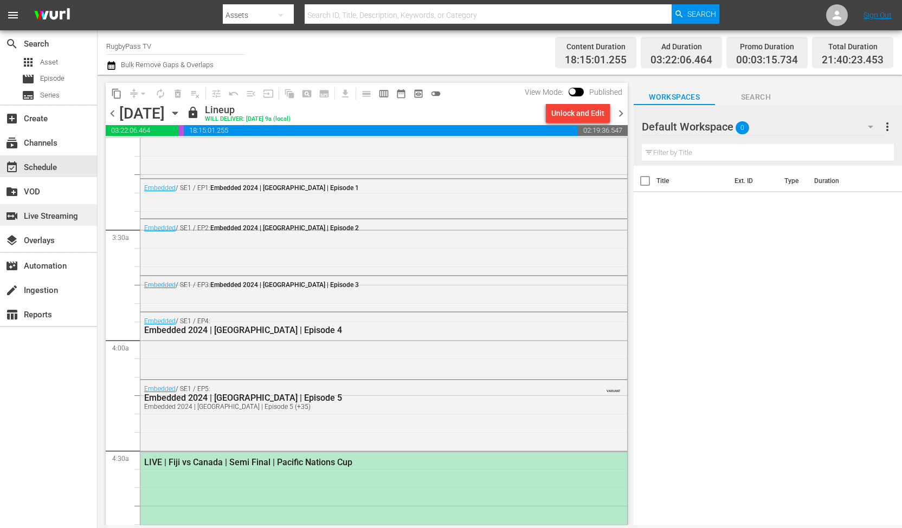
click at [41, 223] on div "switch_video Live Streaming" at bounding box center [48, 215] width 97 height 22
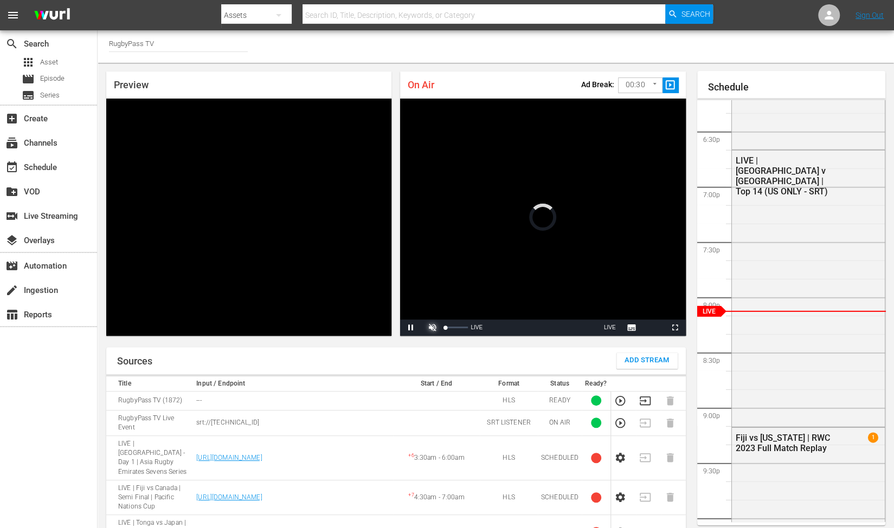
click at [432, 328] on span "Video Player" at bounding box center [432, 328] width 0 height 0
click at [461, 347] on div "Sources Add Stream" at bounding box center [395, 360] width 579 height 27
click at [640, 80] on body "menu Search By Assets Search ID, Title, Description, Keywords, or Category Sear…" at bounding box center [447, 264] width 894 height 528
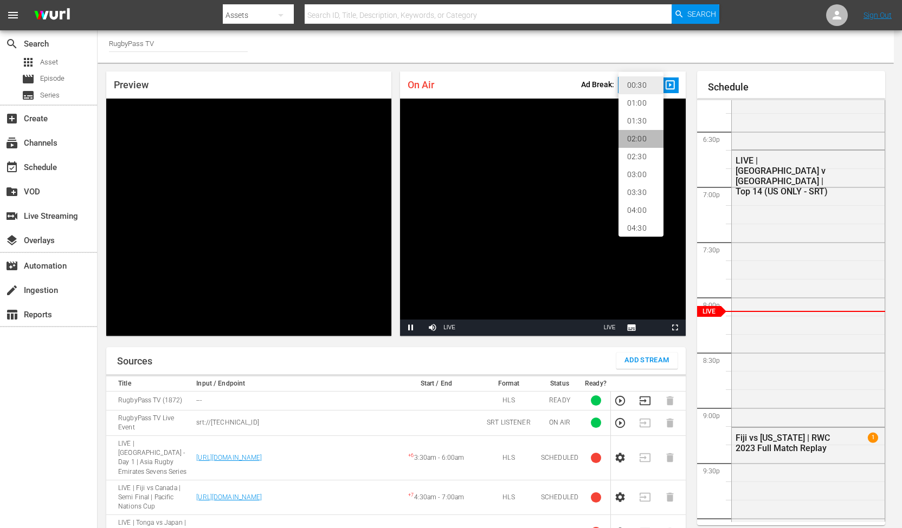
drag, startPoint x: 648, startPoint y: 139, endPoint x: 616, endPoint y: 128, distance: 33.6
click at [647, 139] on li "02:00" at bounding box center [640, 139] width 45 height 18
type input "120"
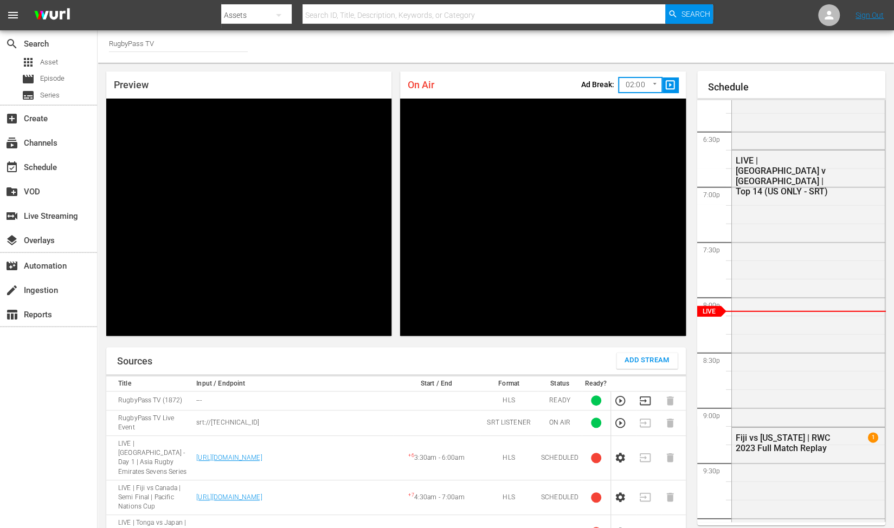
click at [525, 84] on div "On Air Ad Break: 02:00 120 ​ slideshow_sharp" at bounding box center [542, 85] width 285 height 27
click at [672, 84] on span "slideshow_sharp" at bounding box center [670, 85] width 12 height 12
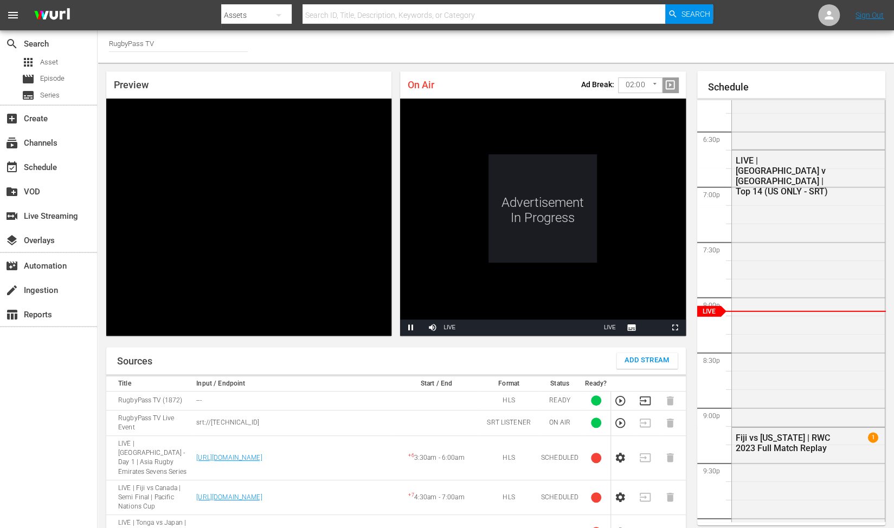
click at [644, 397] on icon "button" at bounding box center [644, 401] width 11 height 9
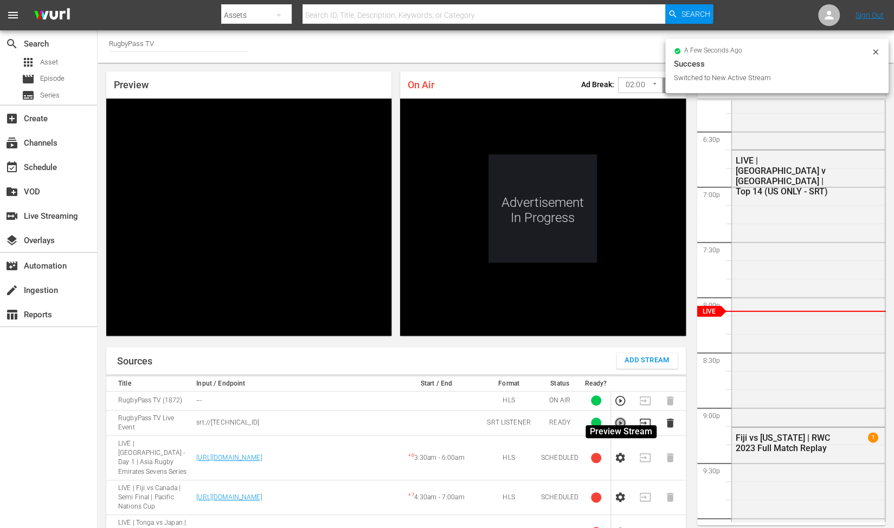
click at [618, 417] on icon "button" at bounding box center [620, 423] width 12 height 12
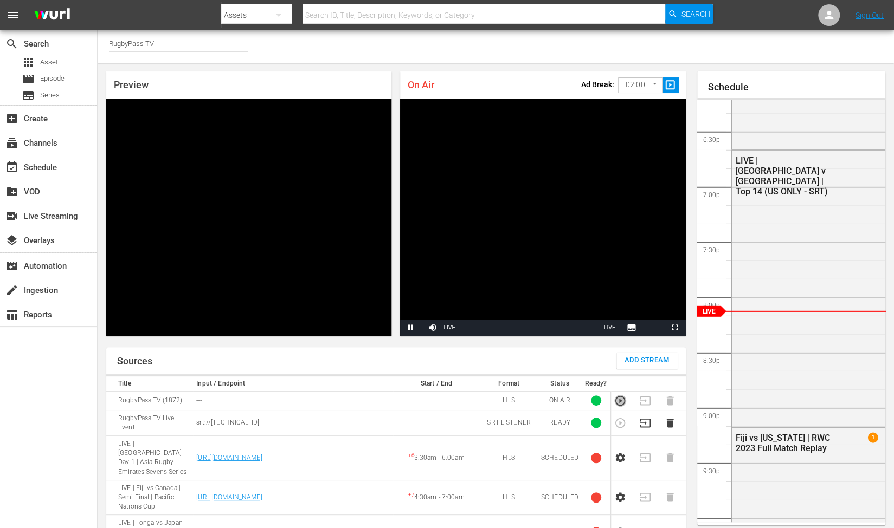
drag, startPoint x: 622, startPoint y: 394, endPoint x: 528, endPoint y: 379, distance: 95.0
click at [622, 396] on icon "button" at bounding box center [620, 401] width 10 height 10
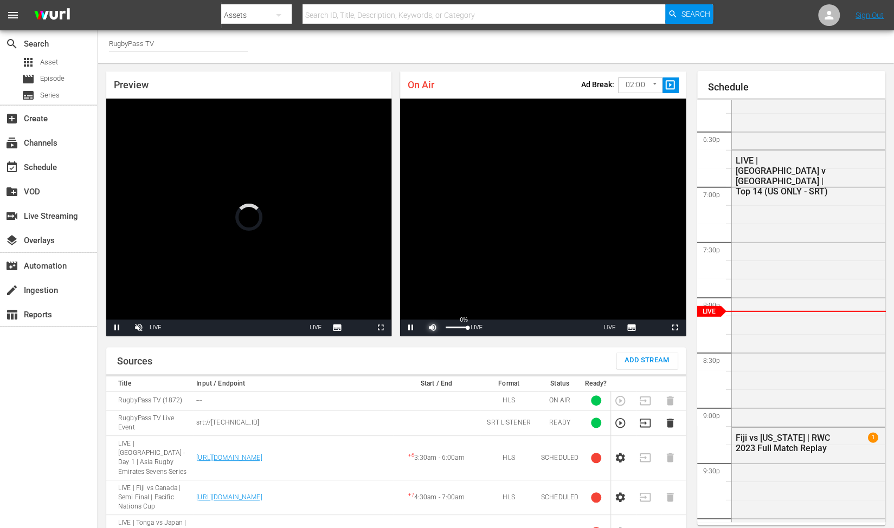
click at [432, 328] on span "Video Player" at bounding box center [432, 328] width 0 height 0
